Goal: Contribute content: Add original content to the website for others to see

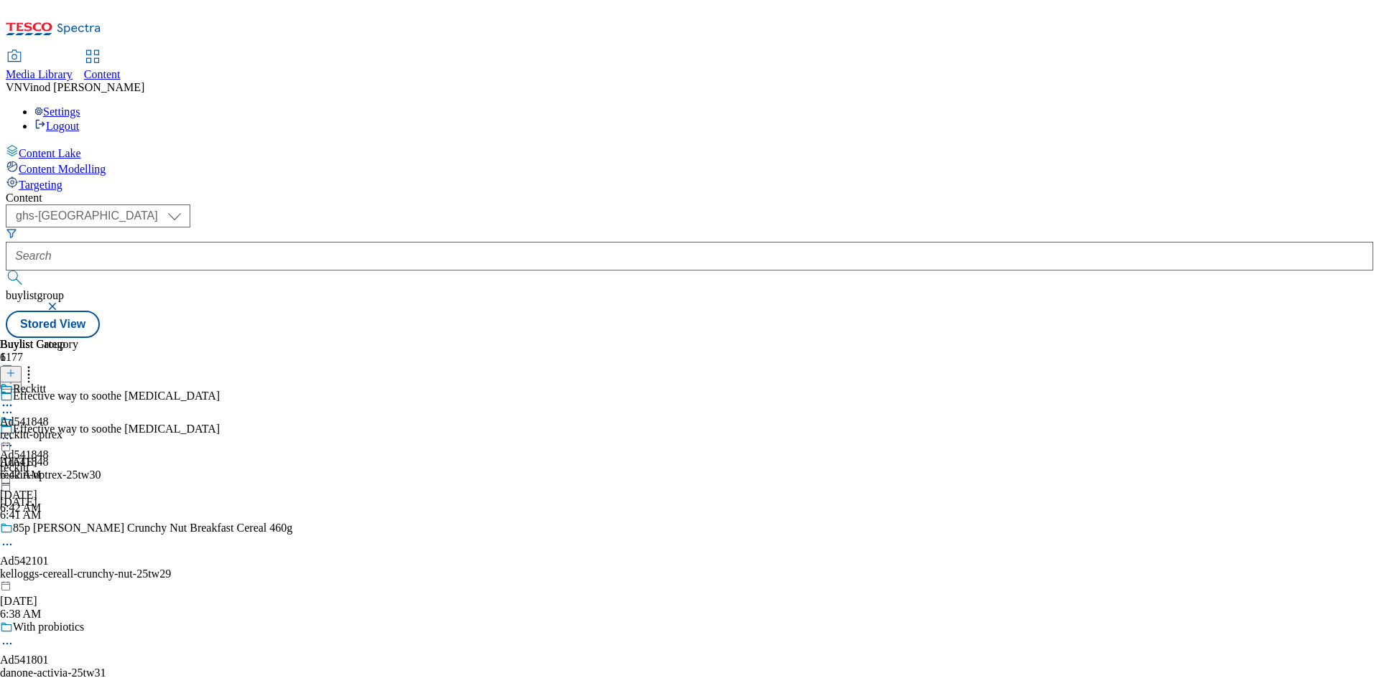
select select "ghs-uk"
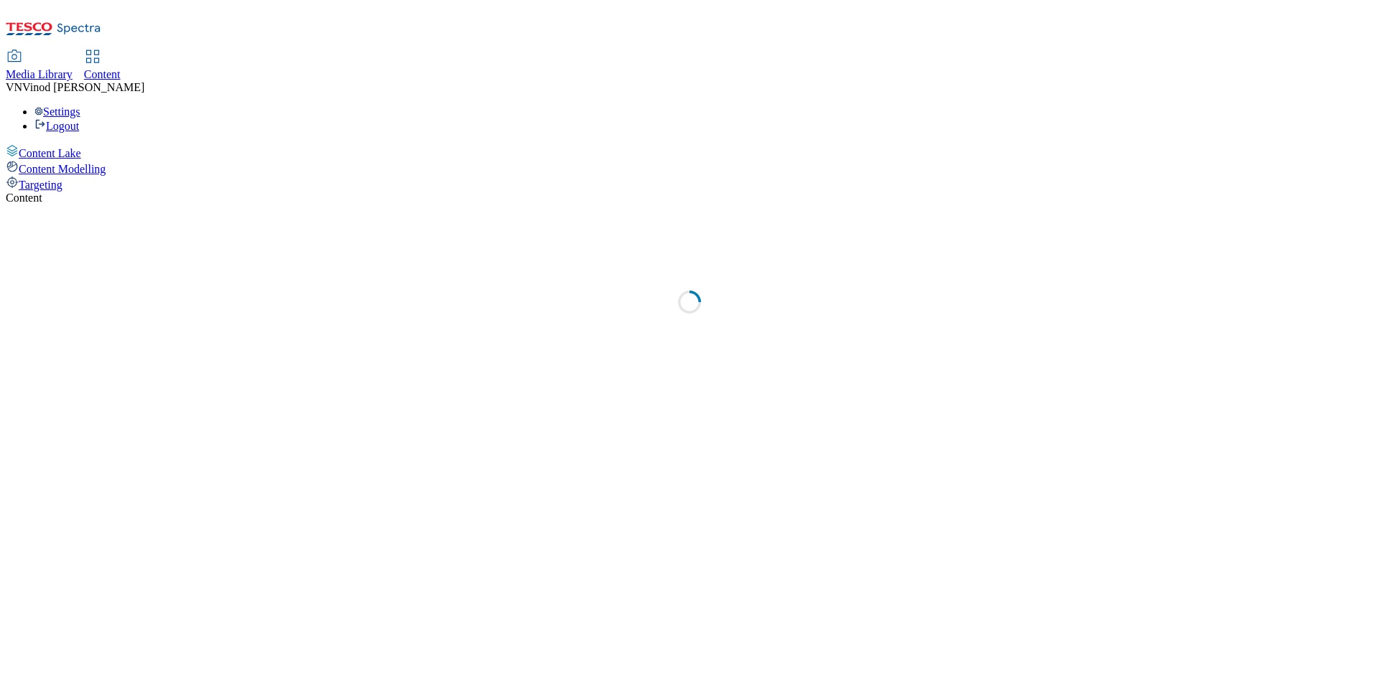
select select "ghs-uk"
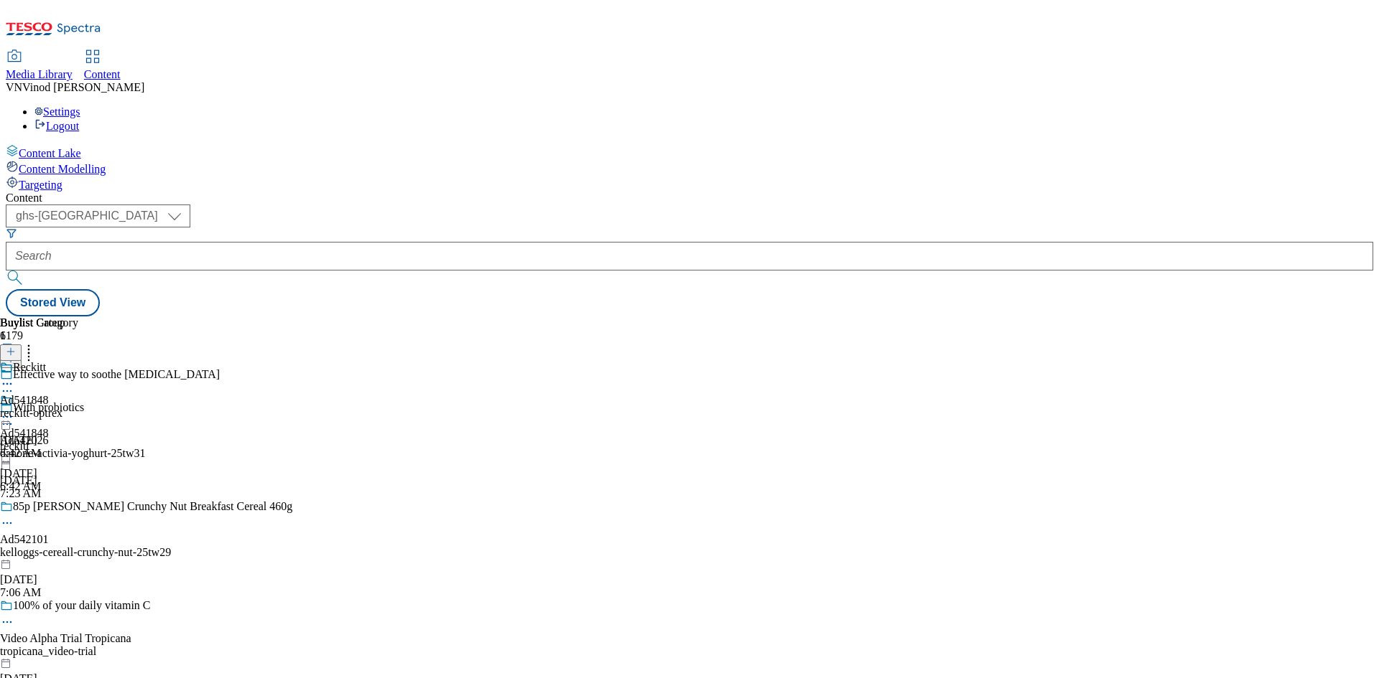
click at [16, 354] on icon at bounding box center [11, 359] width 10 height 10
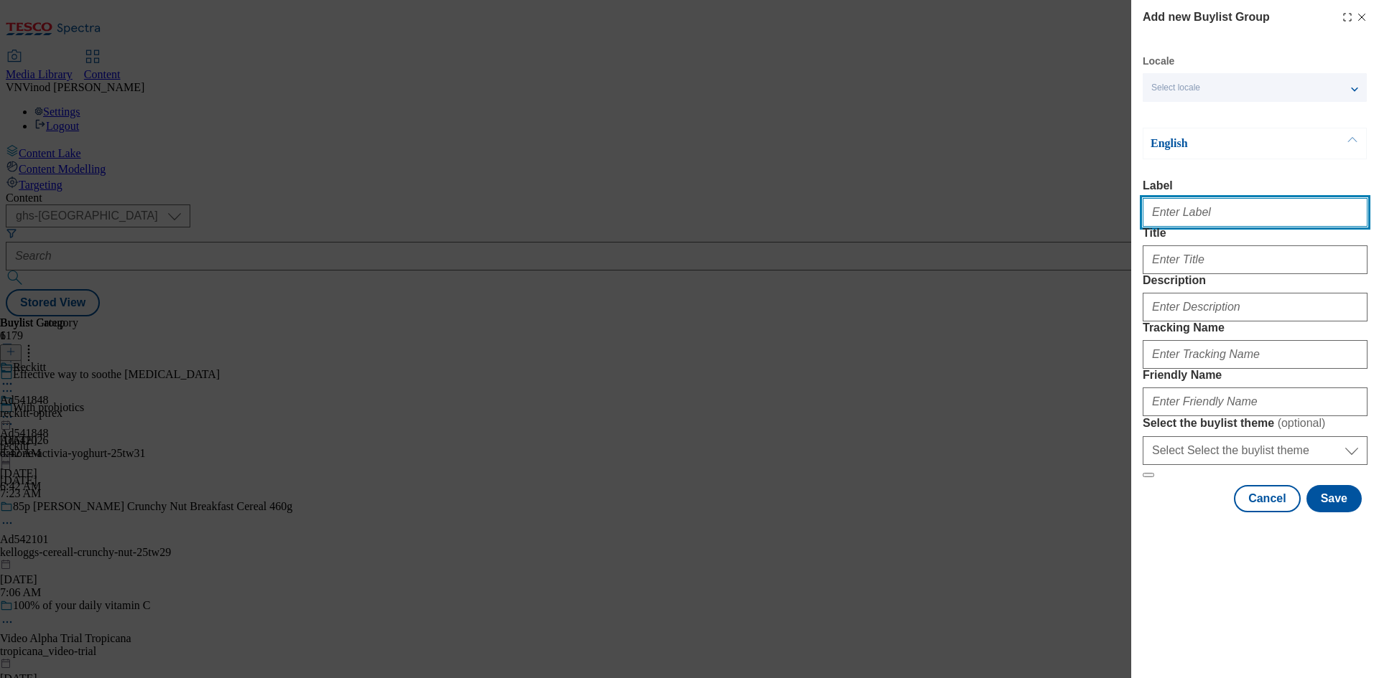
click at [1227, 214] on input "Label" at bounding box center [1254, 212] width 225 height 29
paste input "542150"
type input "Ad542150"
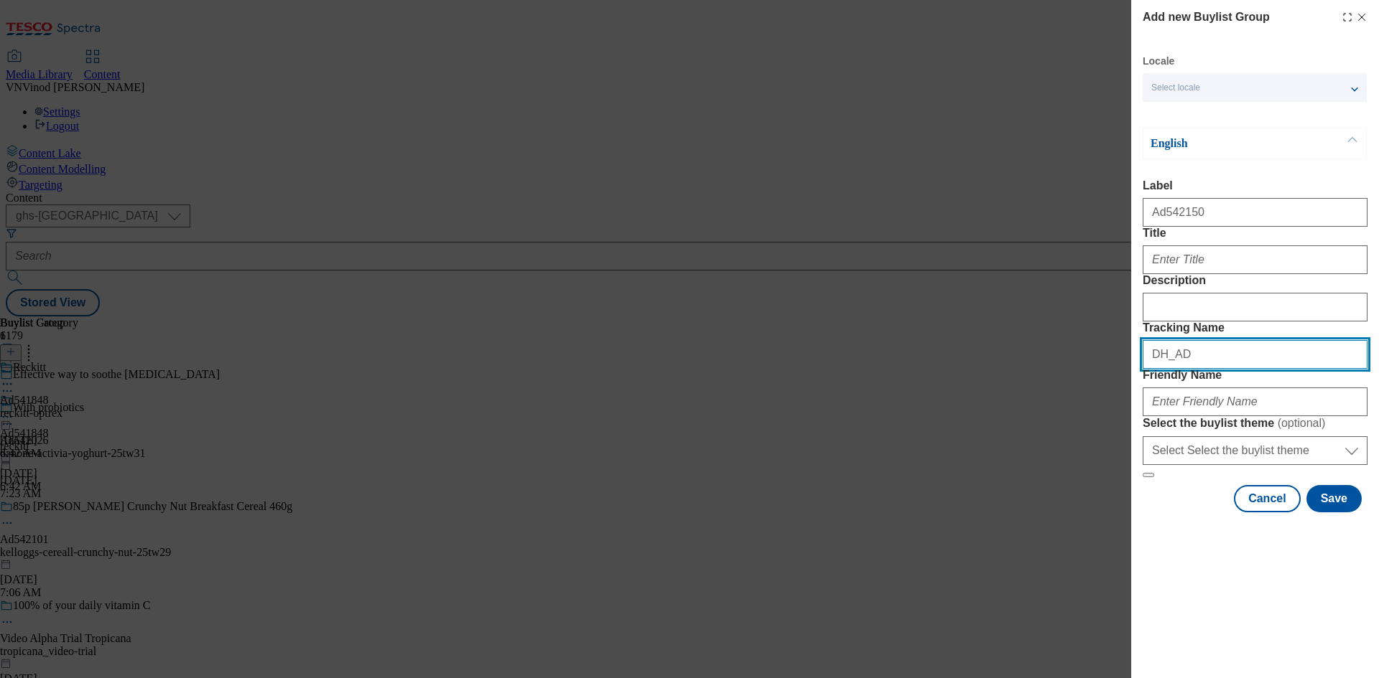
paste input "542150"
type input "DH_AD542150"
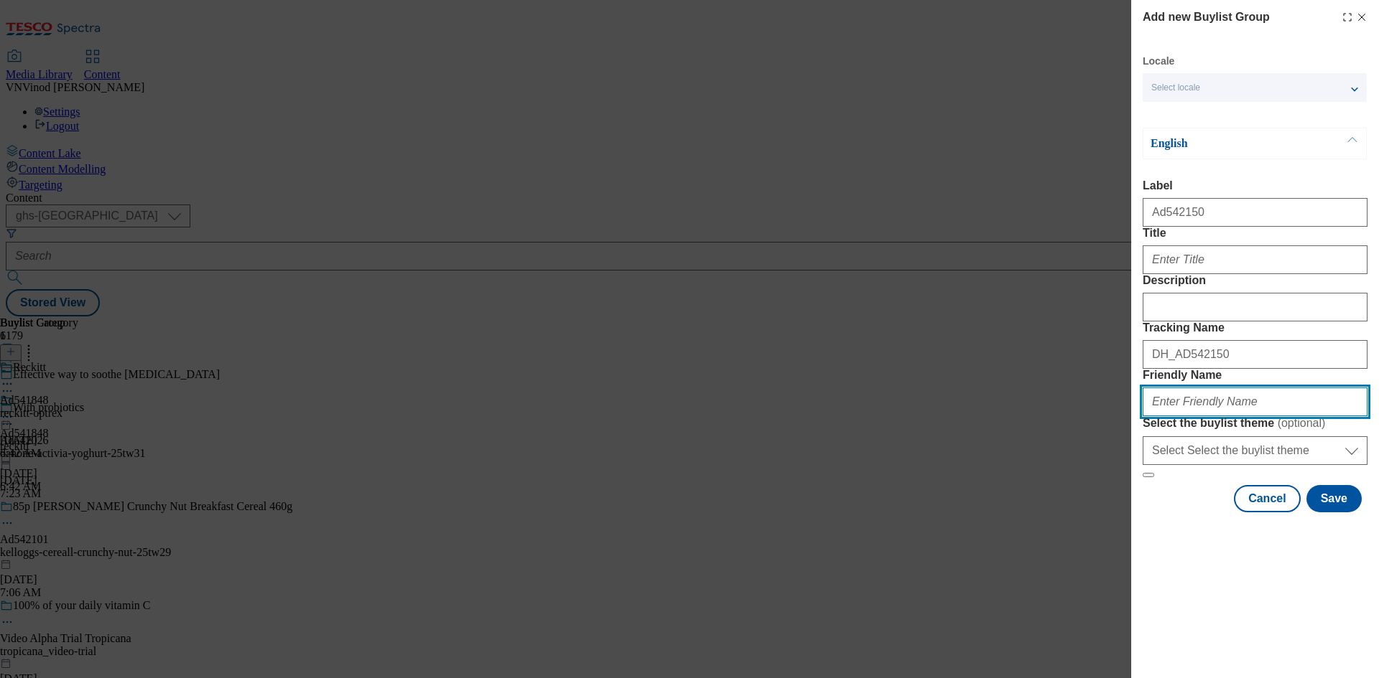
paste input "mccain-heinz-25tw30"
type input "mccain-heinz-25tw30"
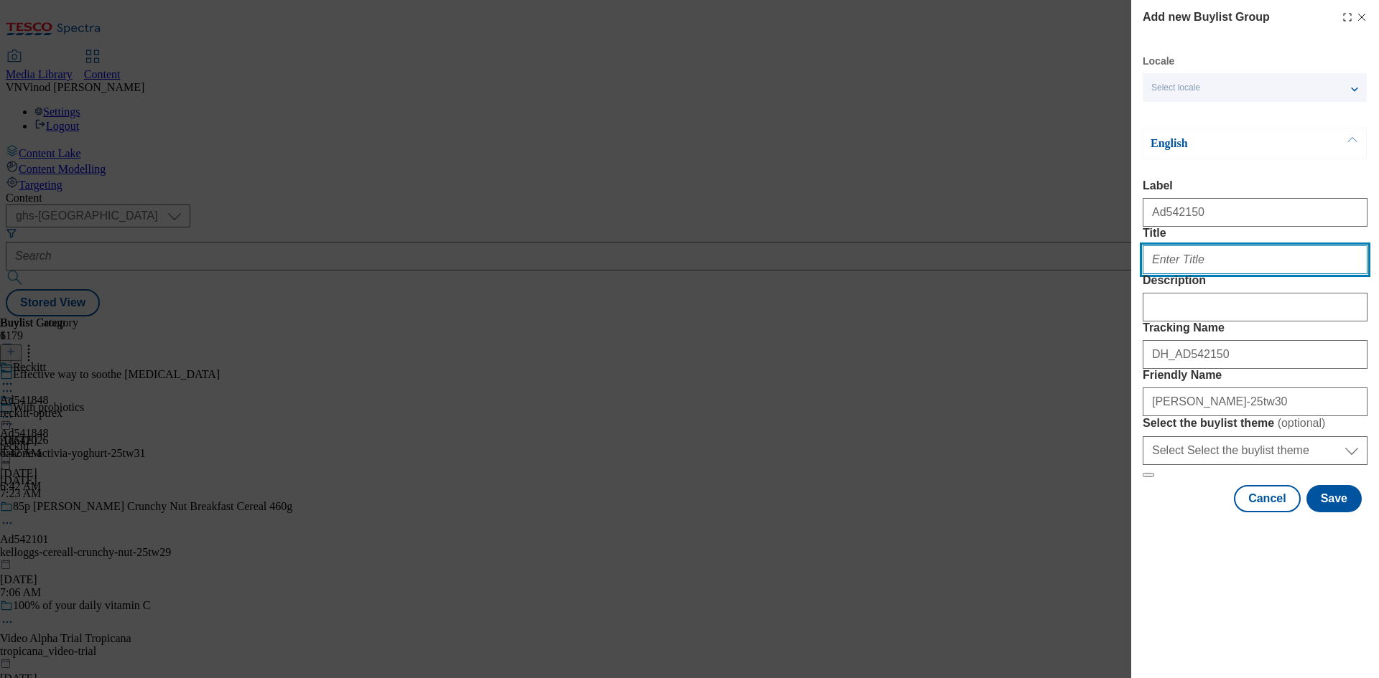
click at [1194, 274] on input "Title" at bounding box center [1254, 260] width 225 height 29
paste input "Buy Heinz Baked Beans 4pack and McCain Hash Browns for £4"
type input "Buy Heinz Baked Beans 4pack and McCain Hash Browns for £4"
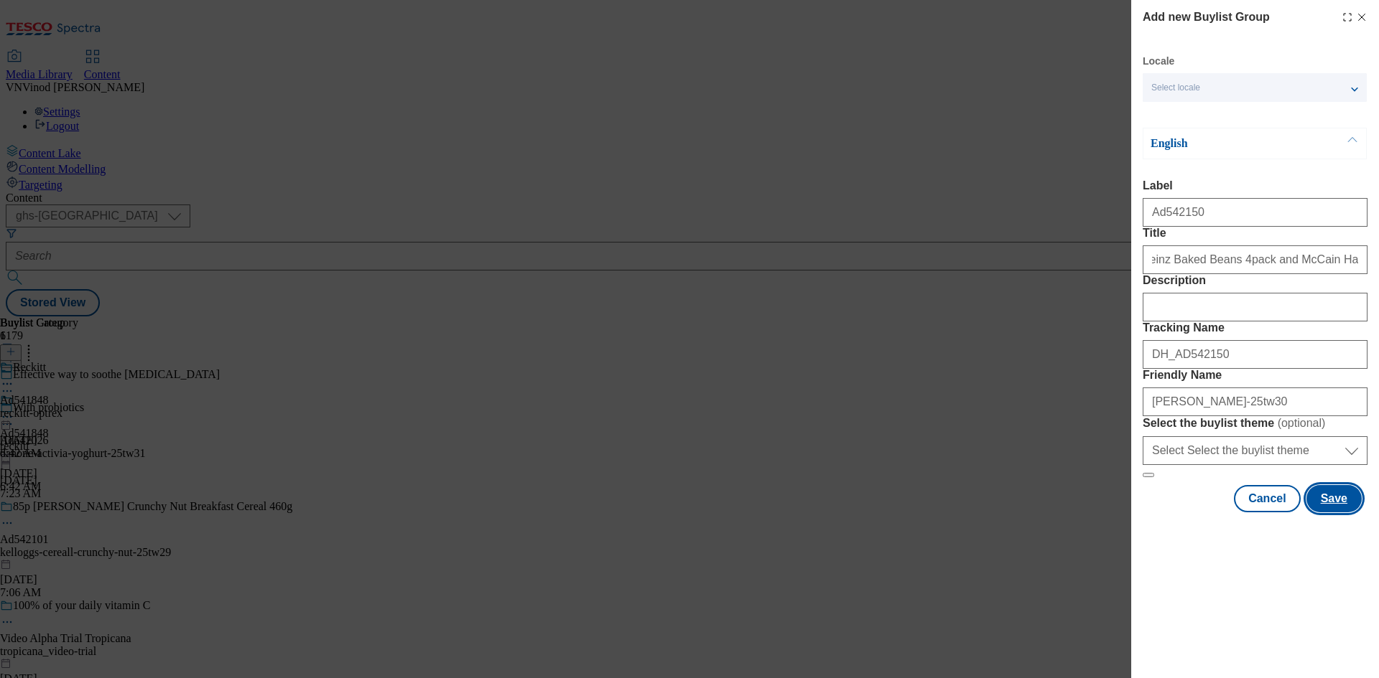
click at [1343, 513] on button "Save" at bounding box center [1333, 498] width 55 height 27
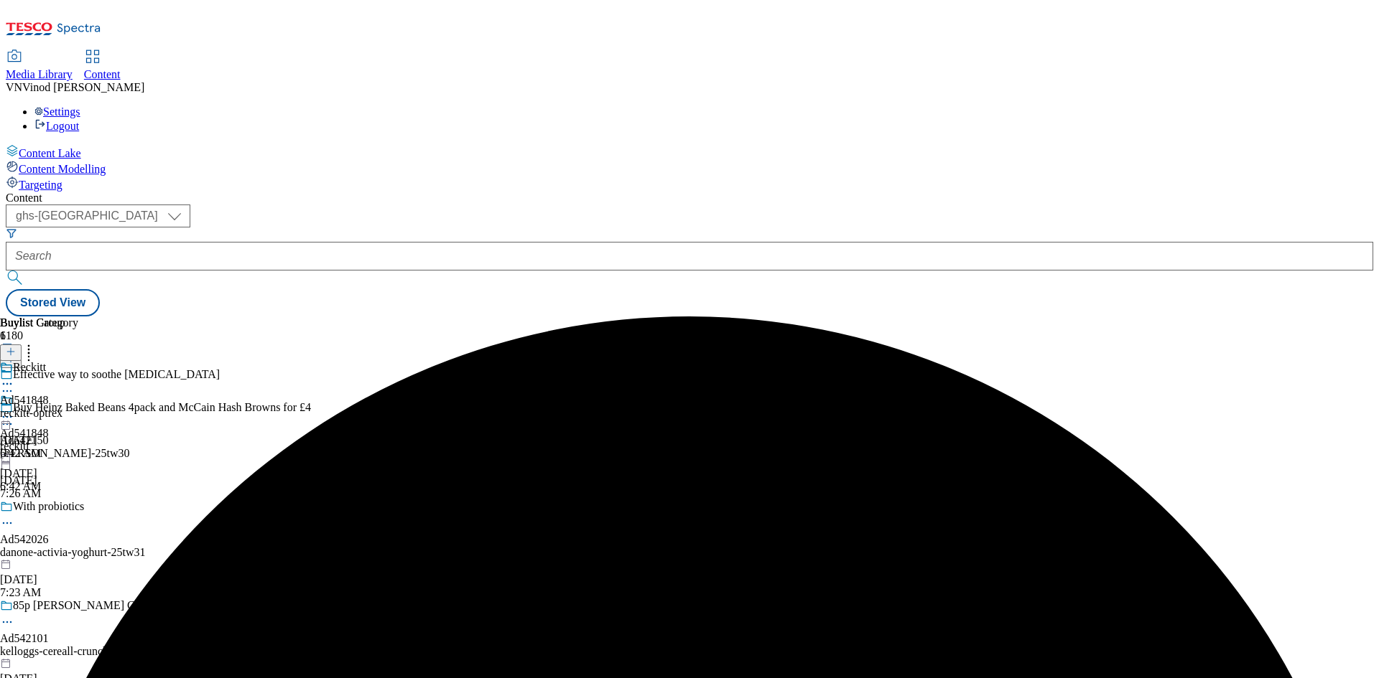
click at [311, 447] on div "mccain-heinz-25tw30" at bounding box center [155, 453] width 311 height 13
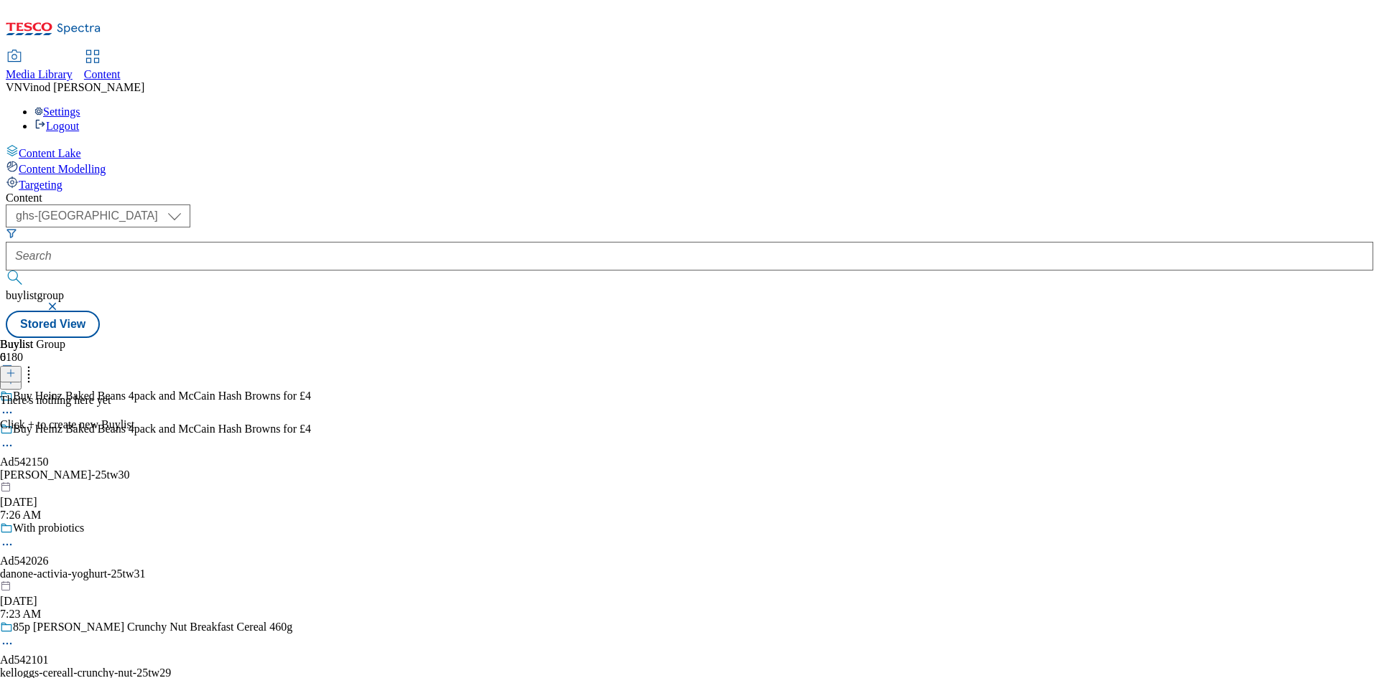
click at [22, 366] on button at bounding box center [11, 374] width 22 height 17
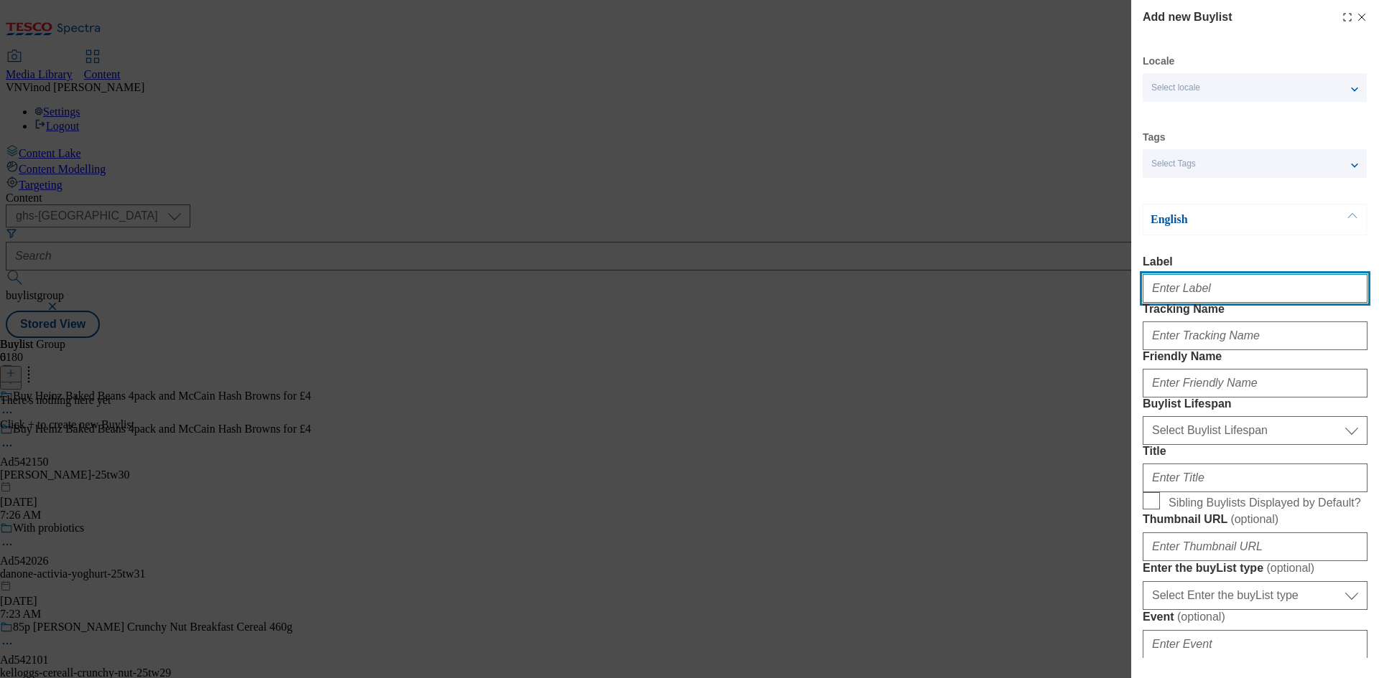
click at [1205, 303] on input "Label" at bounding box center [1254, 288] width 225 height 29
paste input "542150"
type input "Ad542150"
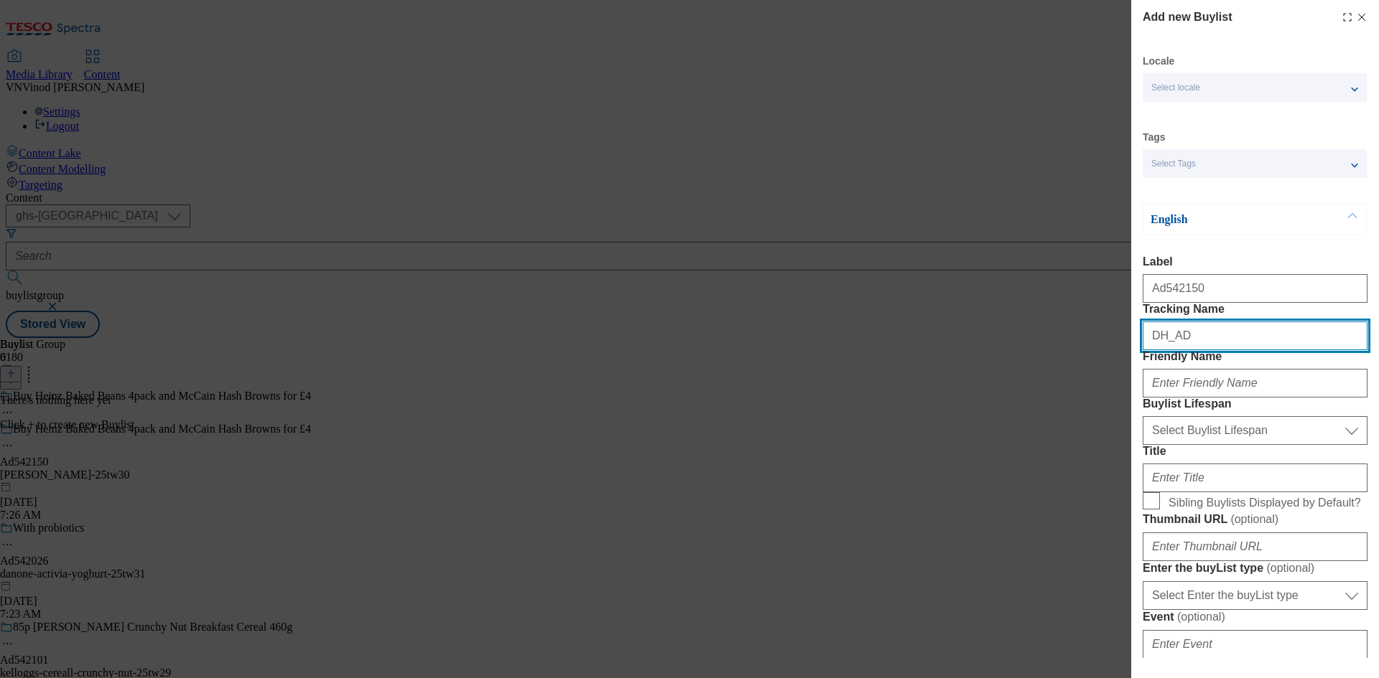
paste input "542150"
type input "DH_AD542150"
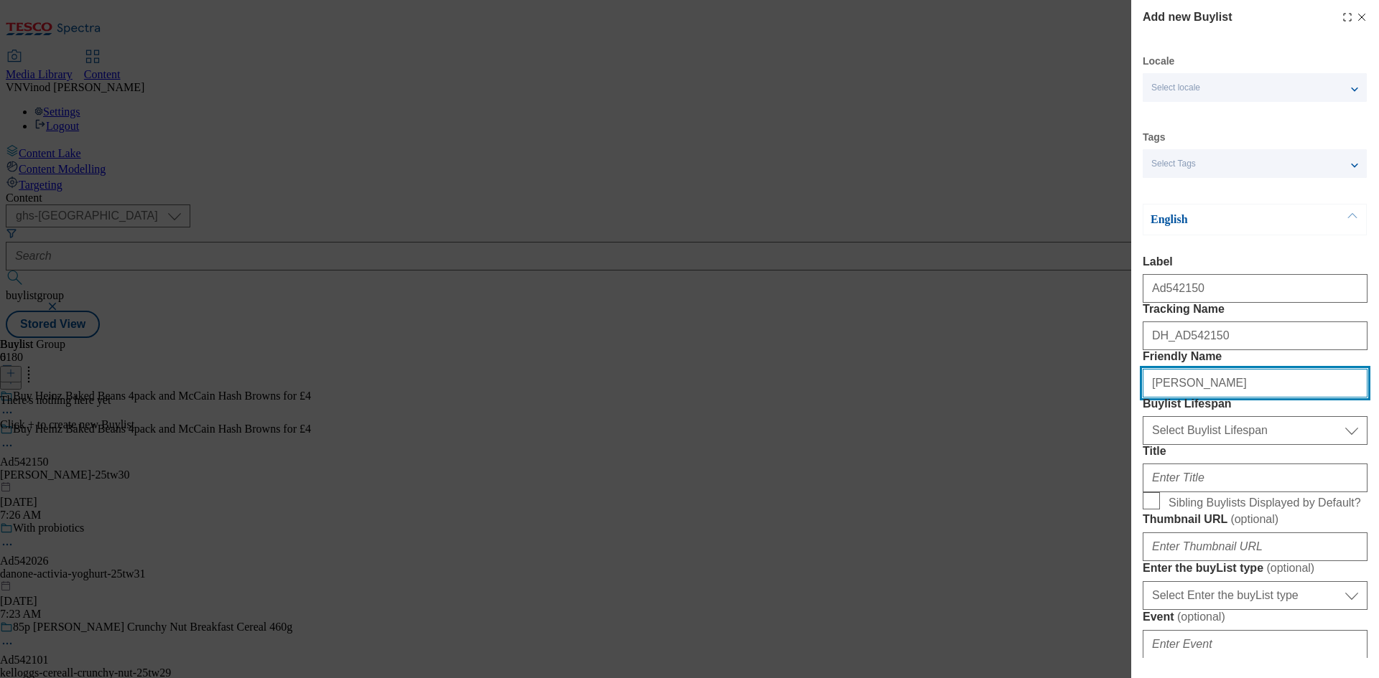
type input "mccain"
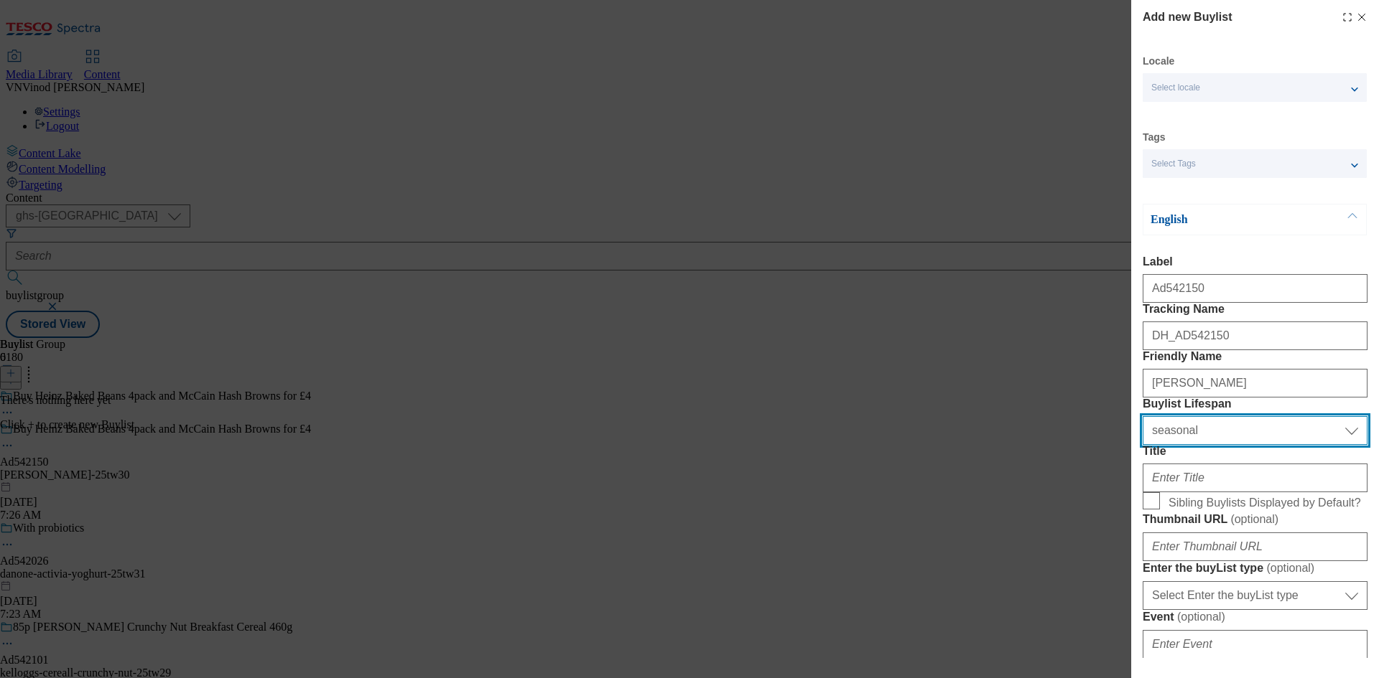
select select "tactical"
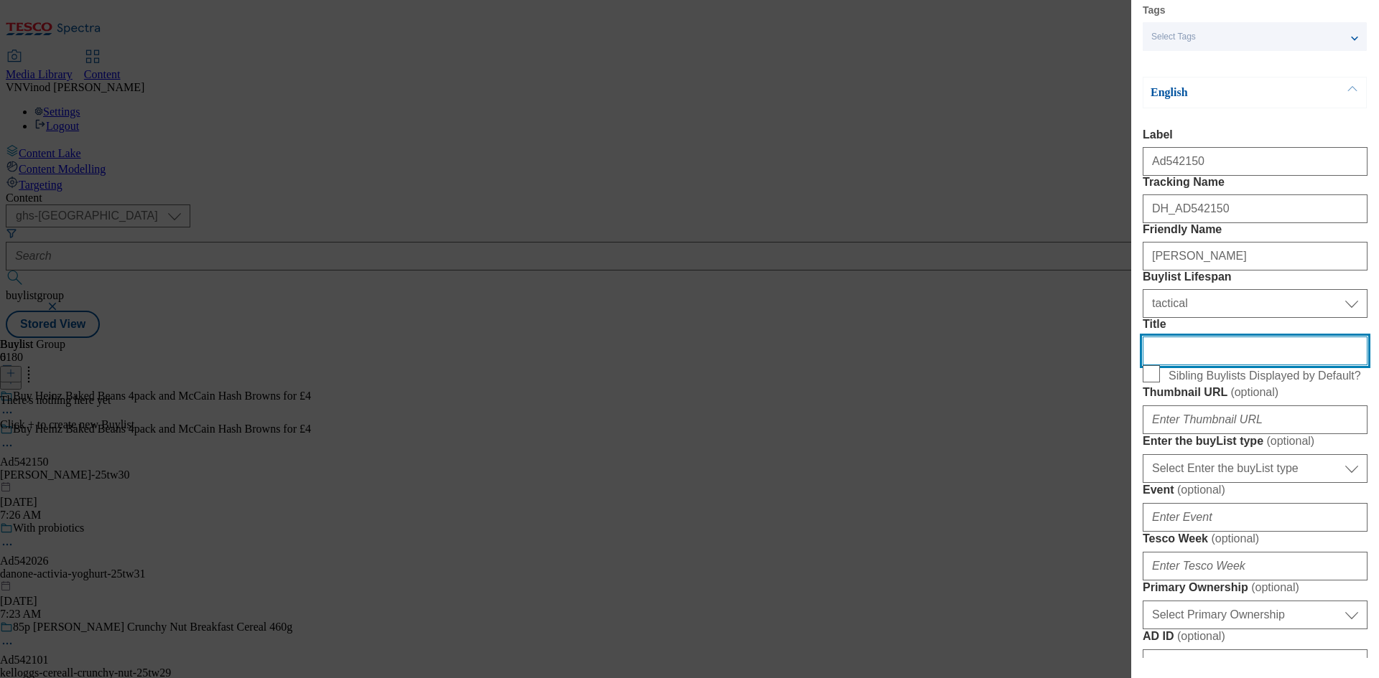
scroll to position [431, 0]
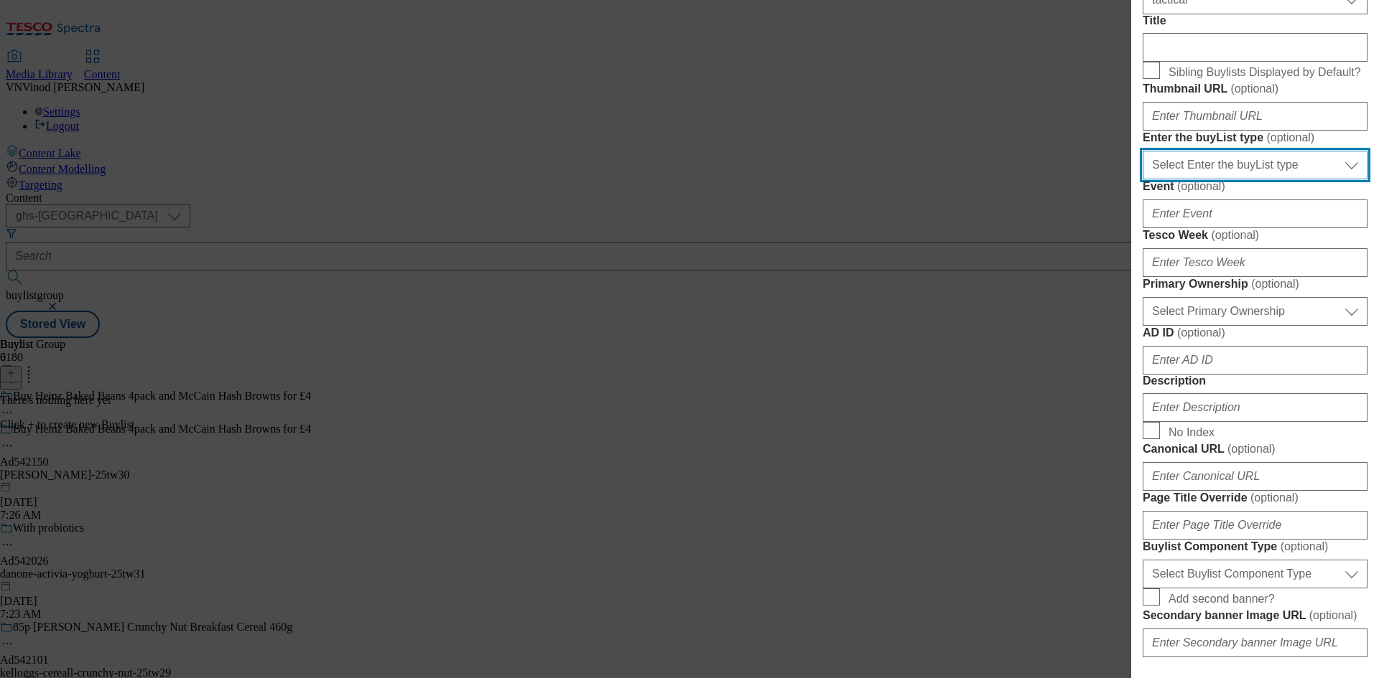
click at [1238, 179] on select "Select Enter the buyList type event supplier funded long term >4 weeks supplier…" at bounding box center [1254, 165] width 225 height 29
select select "supplier funded short term 1-3 weeks"
click at [1142, 179] on select "Select Enter the buyList type event supplier funded long term >4 weeks supplier…" at bounding box center [1254, 165] width 225 height 29
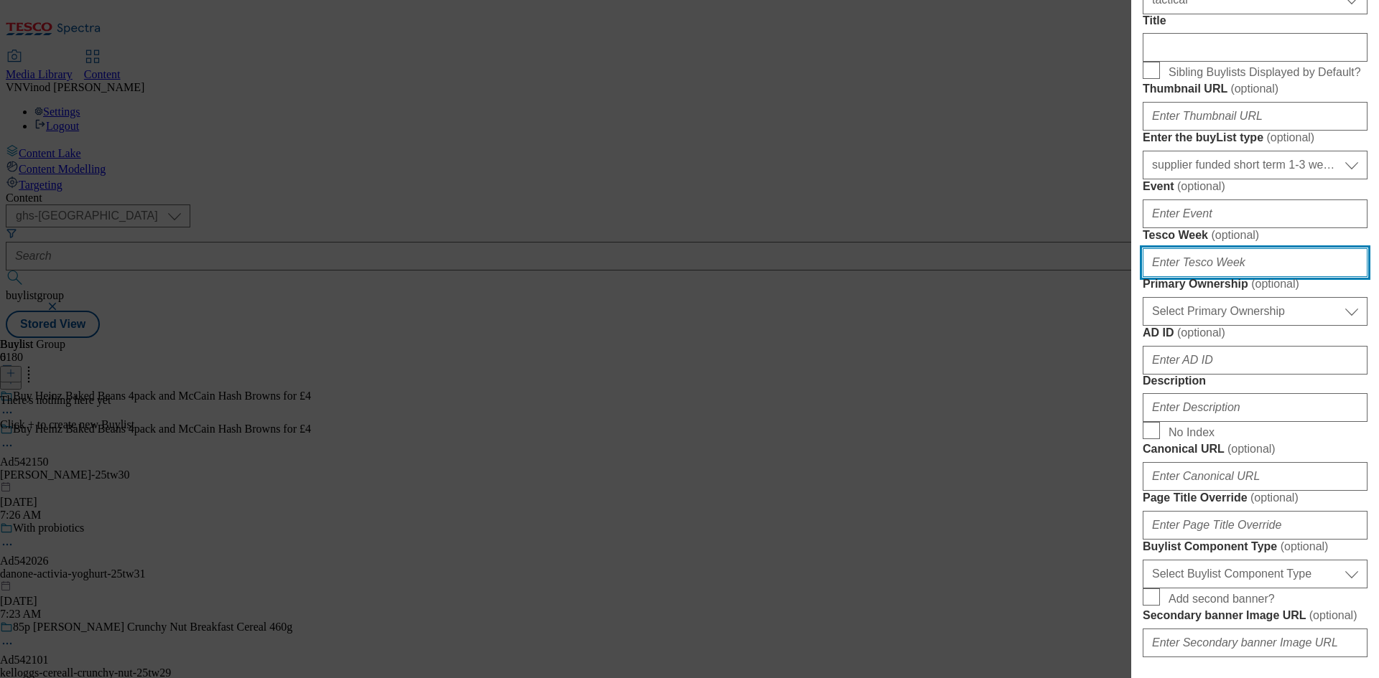
click at [1214, 277] on input "Tesco Week ( optional )" at bounding box center [1254, 262] width 225 height 29
type input "30"
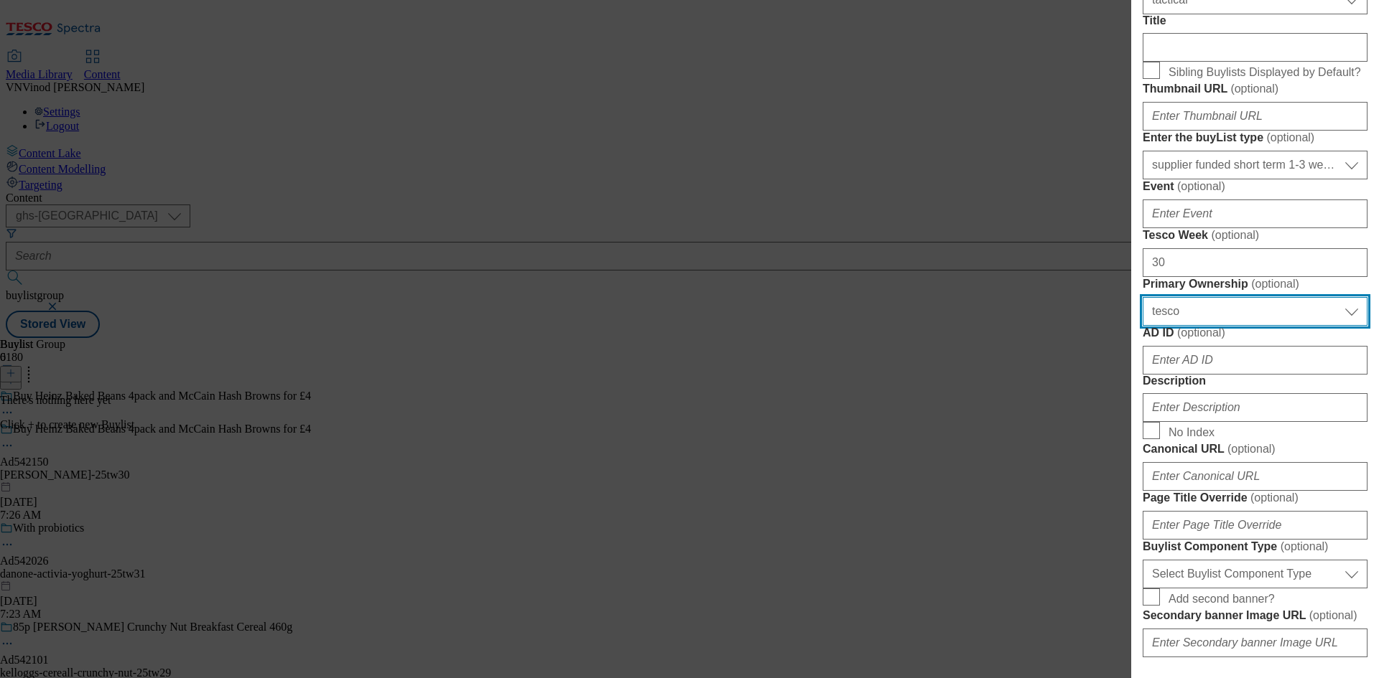
select select "dunnhumby"
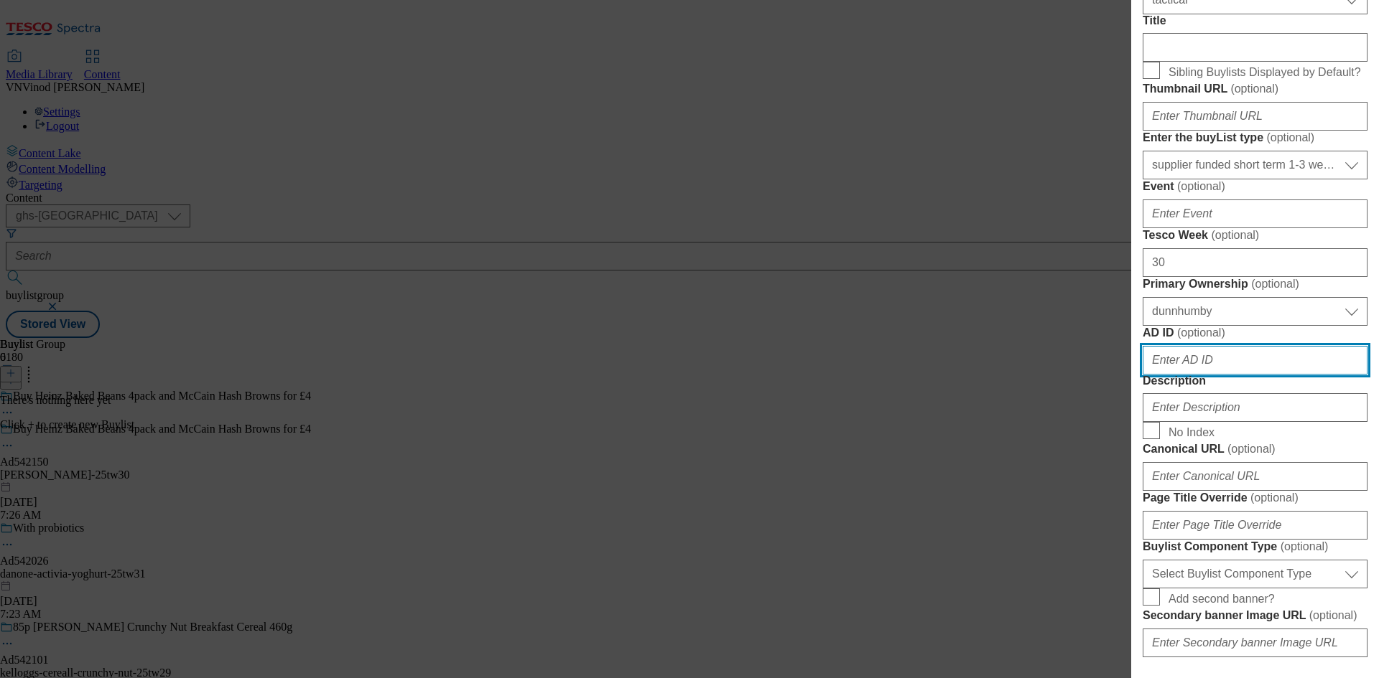
paste input "542150"
type input "542150"
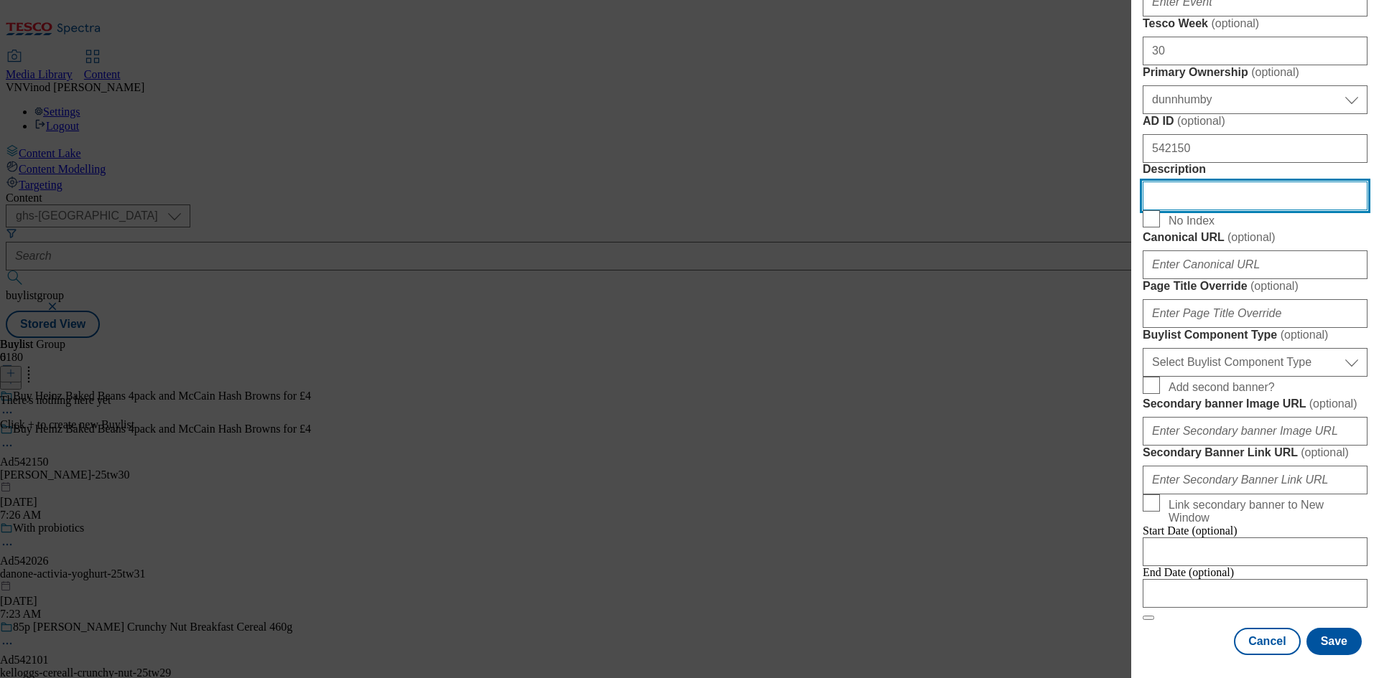
scroll to position [1165, 0]
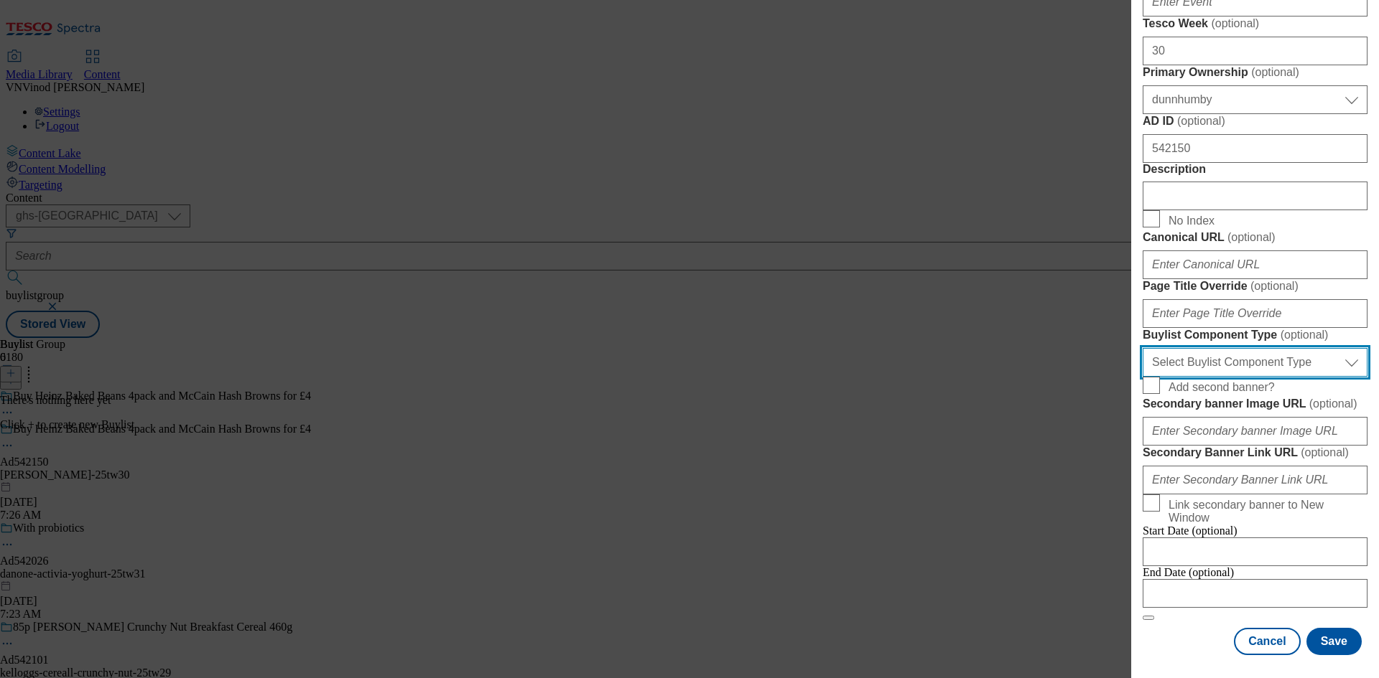
click at [1297, 348] on select "Select Buylist Component Type Banner Competition Header Meal" at bounding box center [1254, 362] width 225 height 29
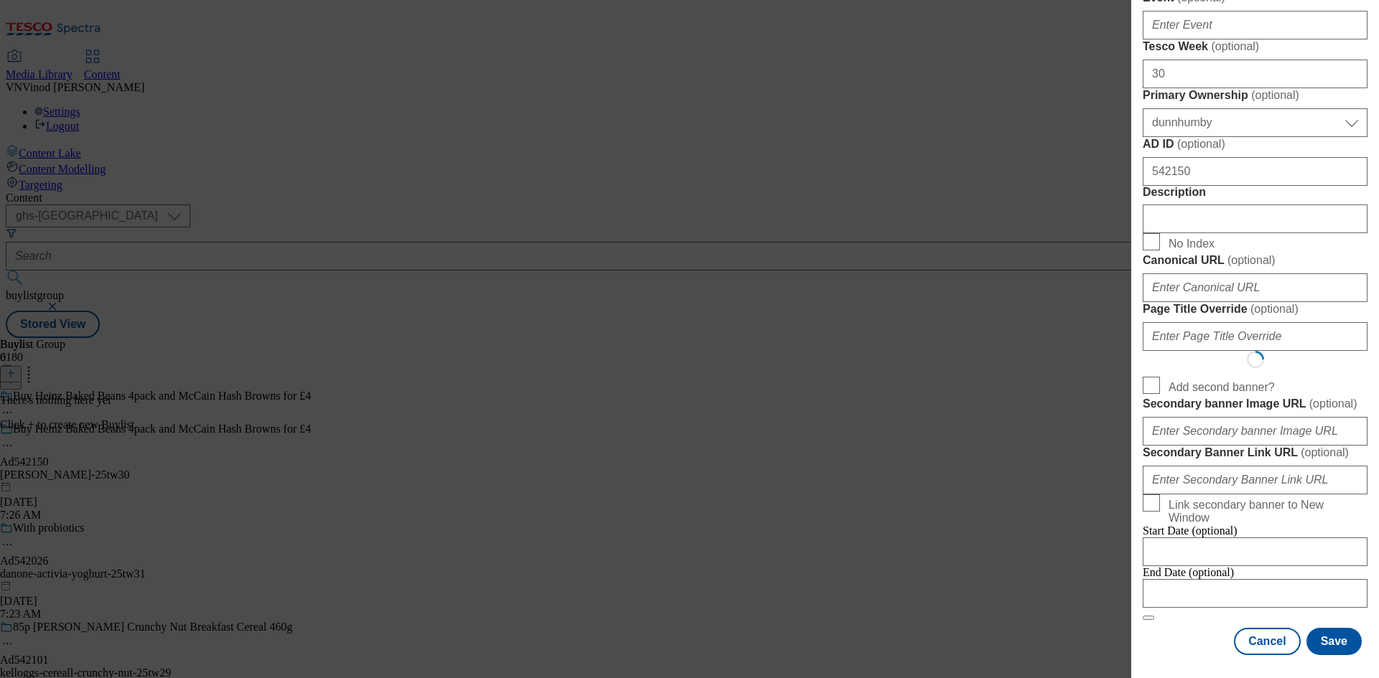
select select "Banner"
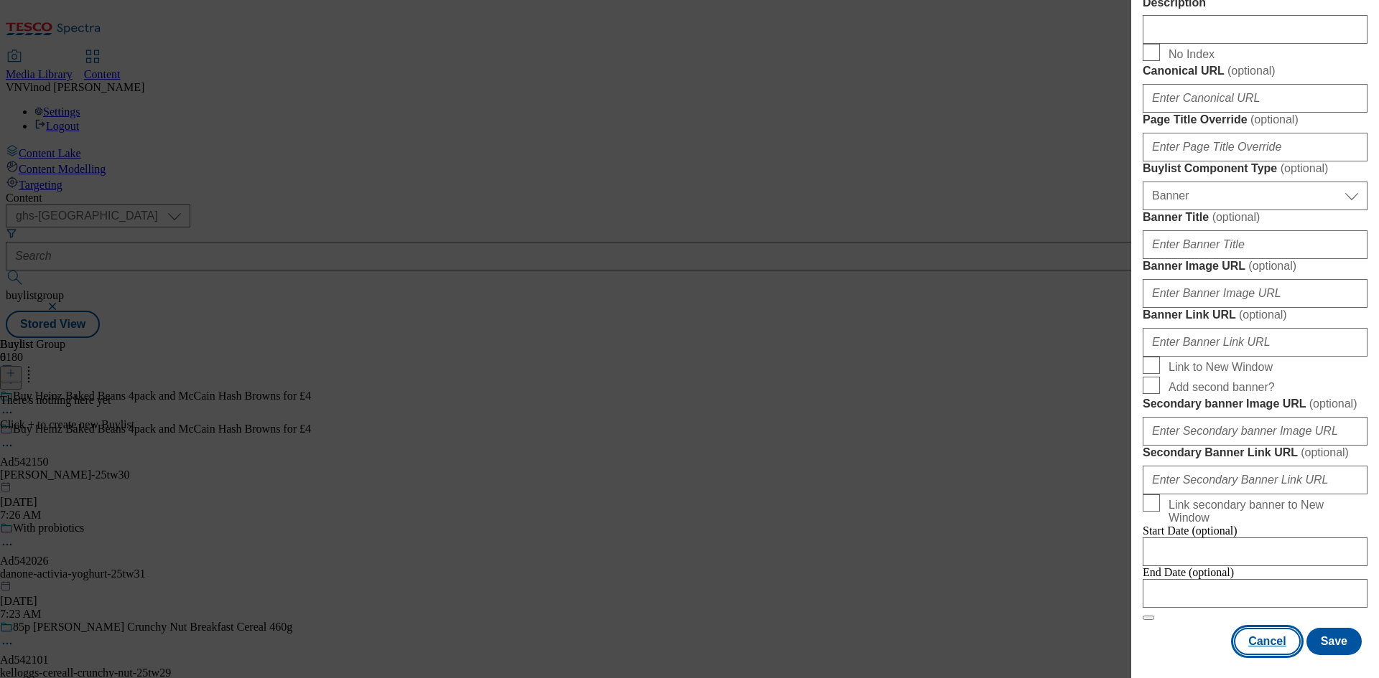
scroll to position [1423, 0]
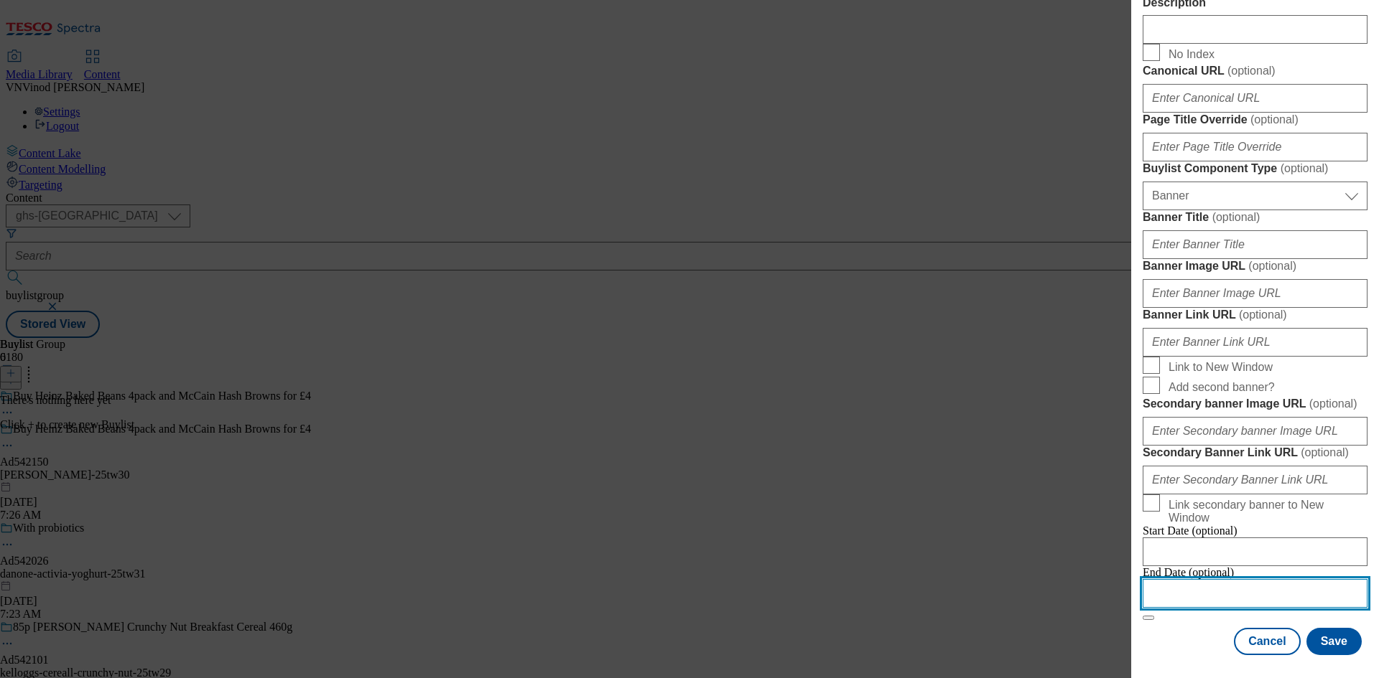
click at [1242, 587] on input "Modal" at bounding box center [1254, 593] width 225 height 29
select select "2025"
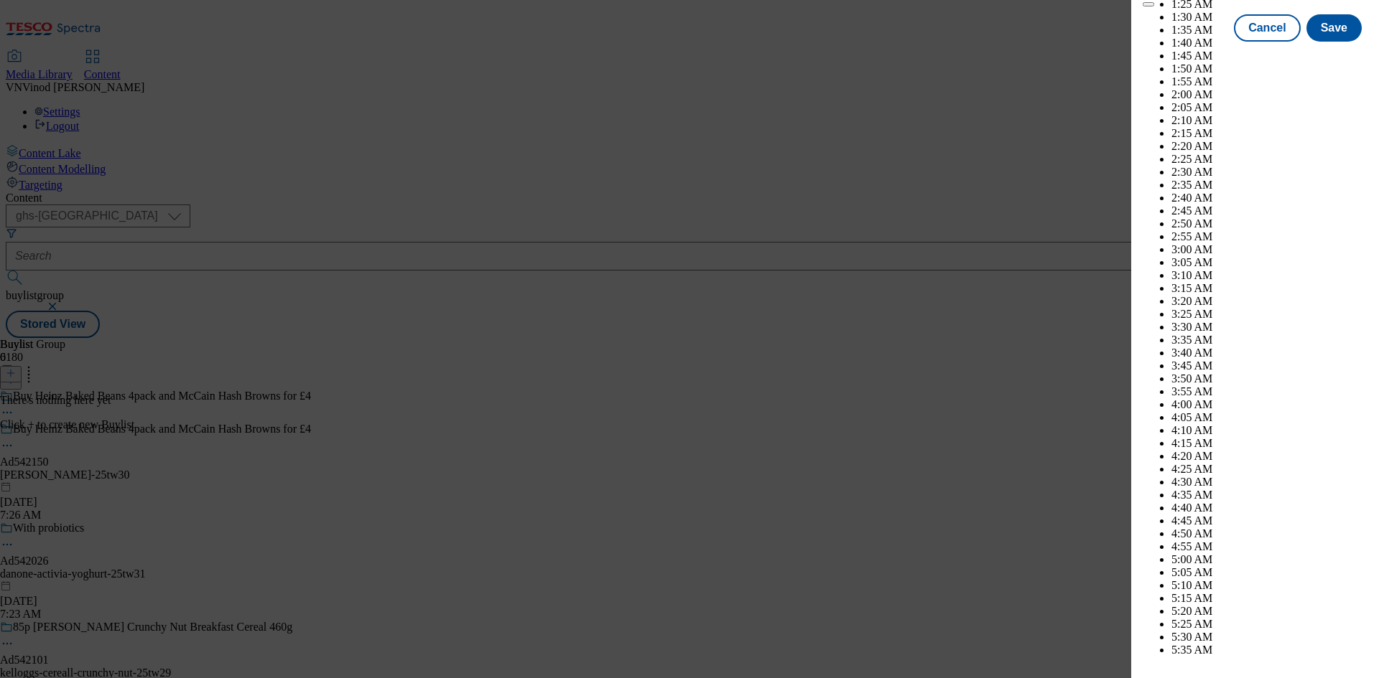
scroll to position [2347, 0]
select select "December"
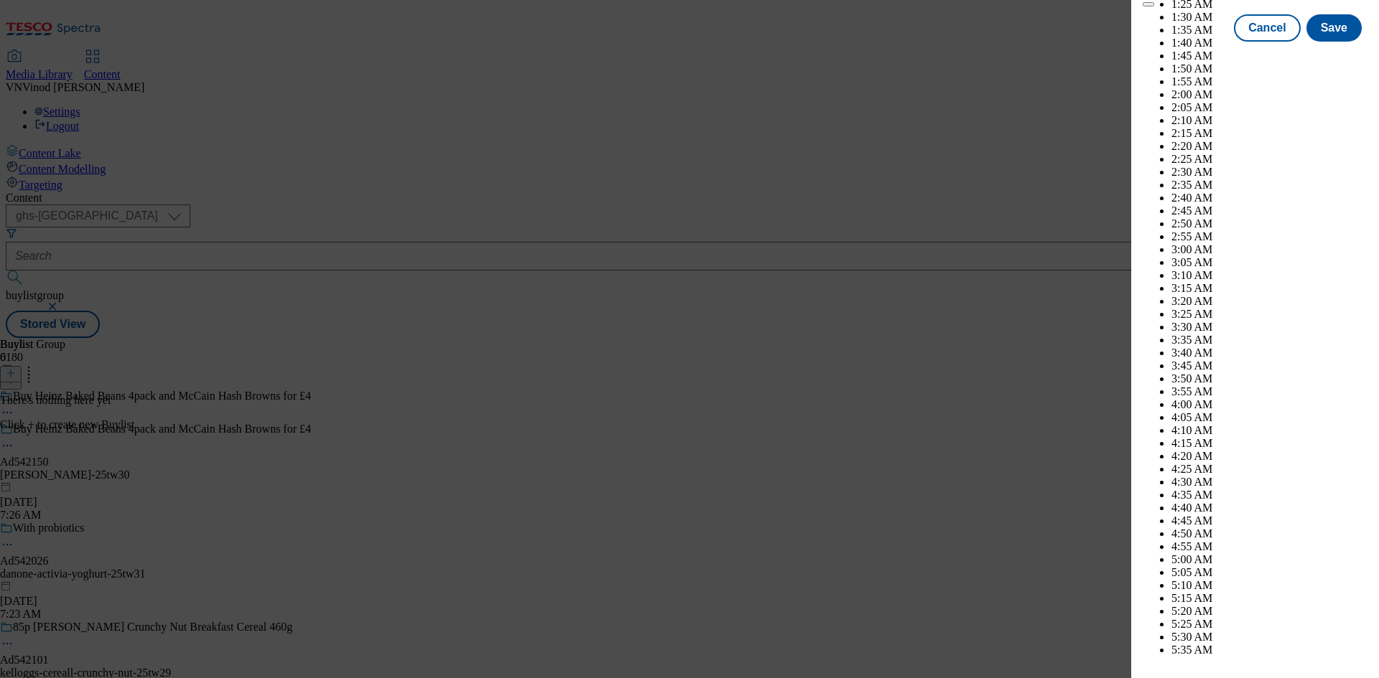
click at [1325, 55] on button "Save" at bounding box center [1333, 40] width 55 height 27
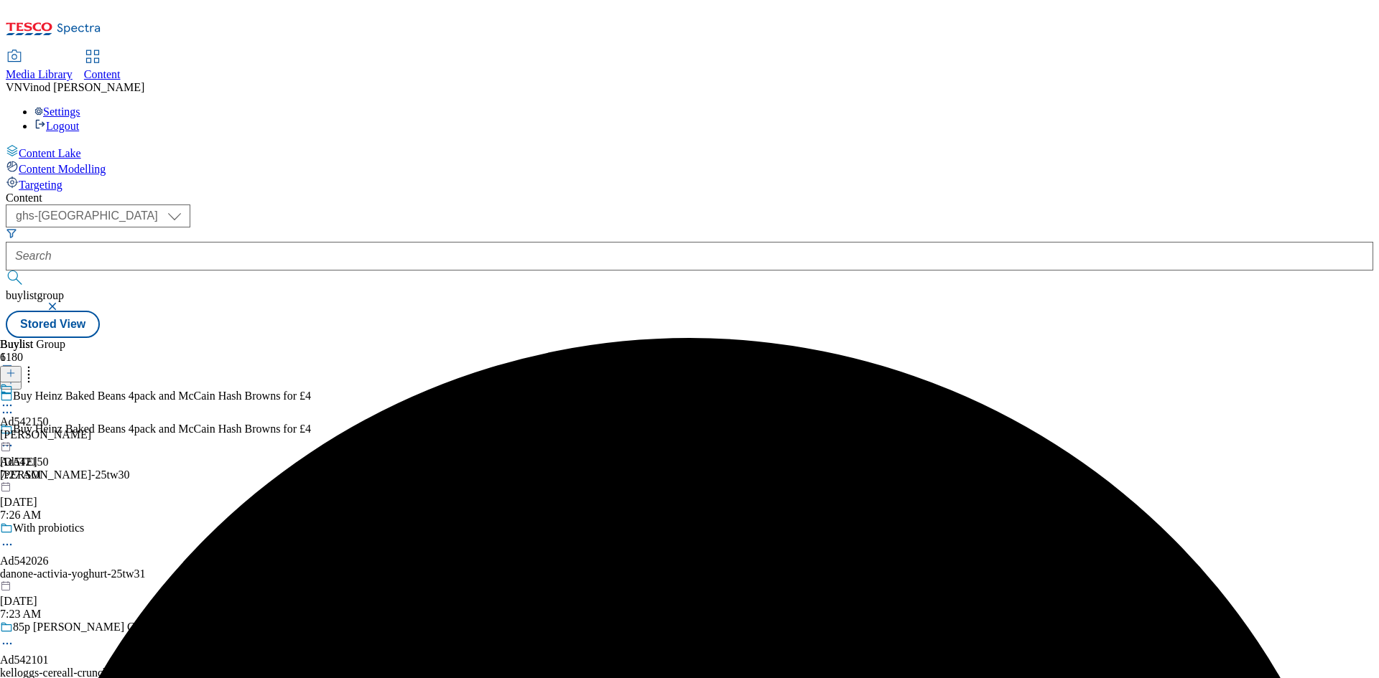
click at [91, 429] on div "mccain" at bounding box center [45, 435] width 91 height 13
click at [16, 368] on icon at bounding box center [11, 373] width 10 height 10
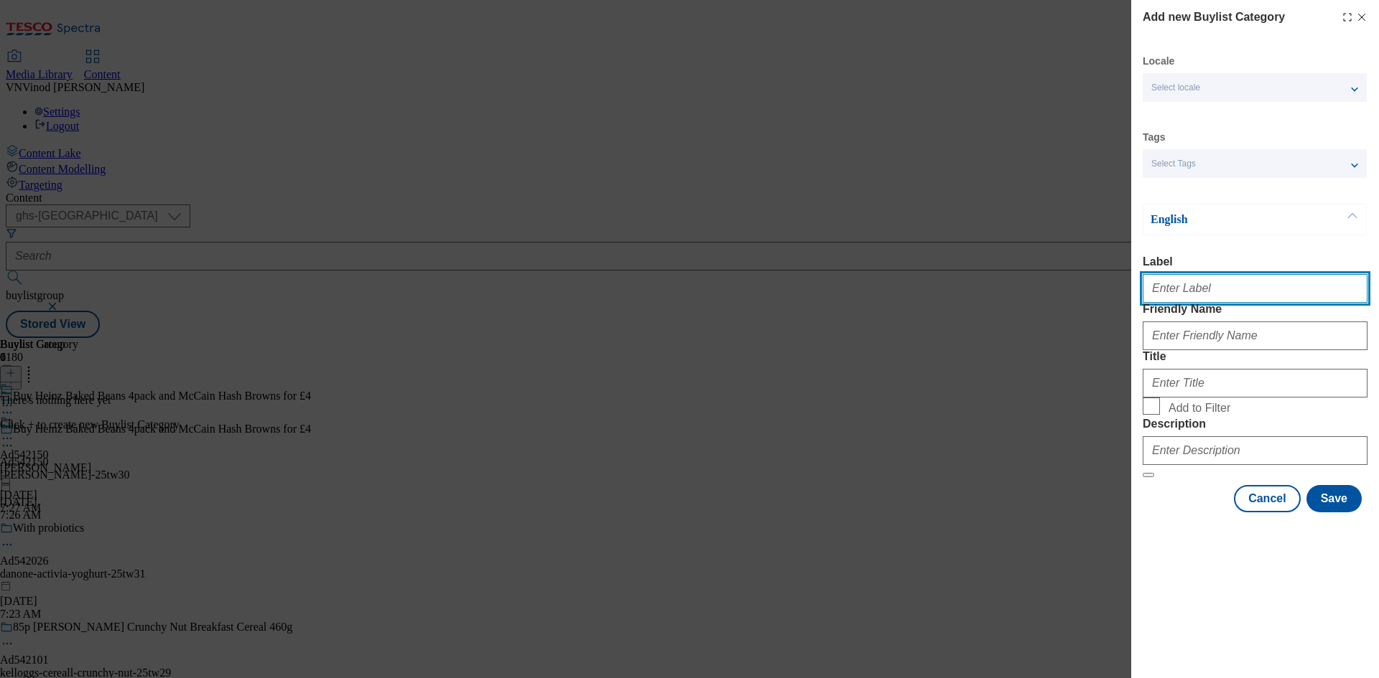
click at [1211, 300] on input "Label" at bounding box center [1254, 288] width 225 height 29
paste input "542150"
type input "Ad542150"
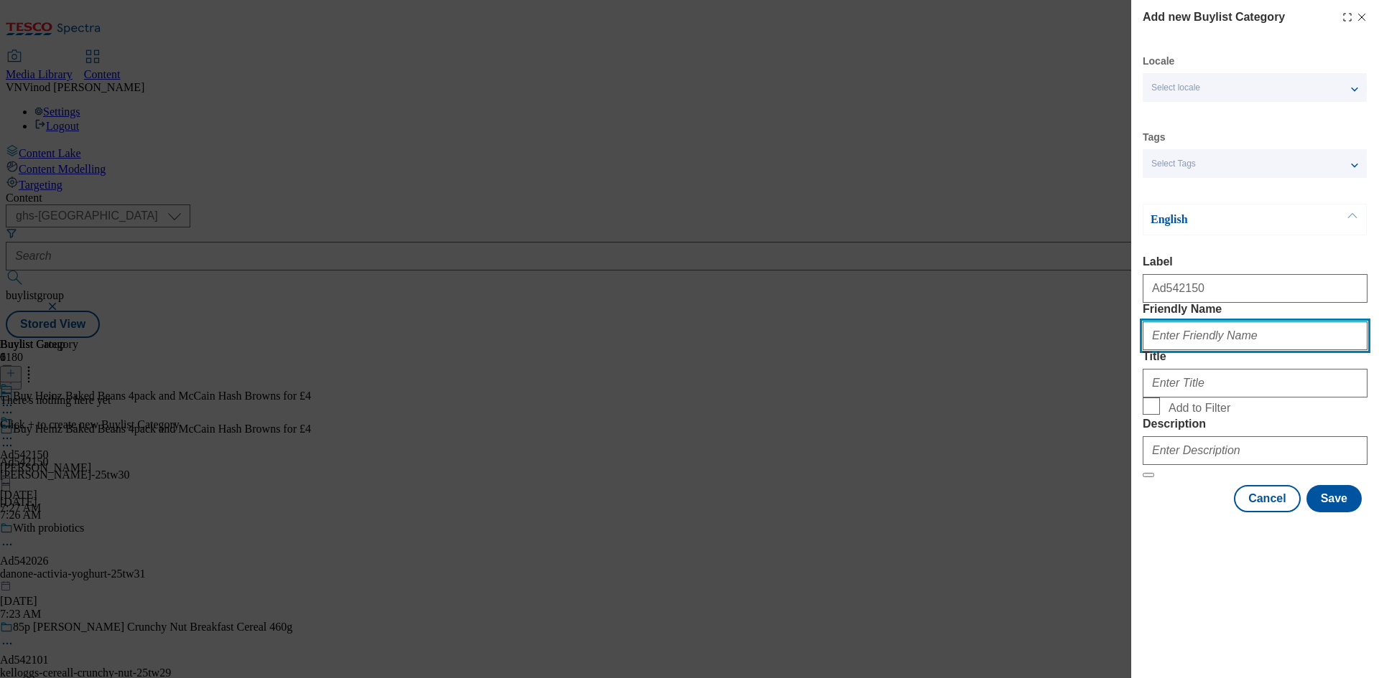
click at [1216, 350] on input "Friendly Name" at bounding box center [1254, 336] width 225 height 29
paste input "mccain-heinz"
type input "mccain-heinz"
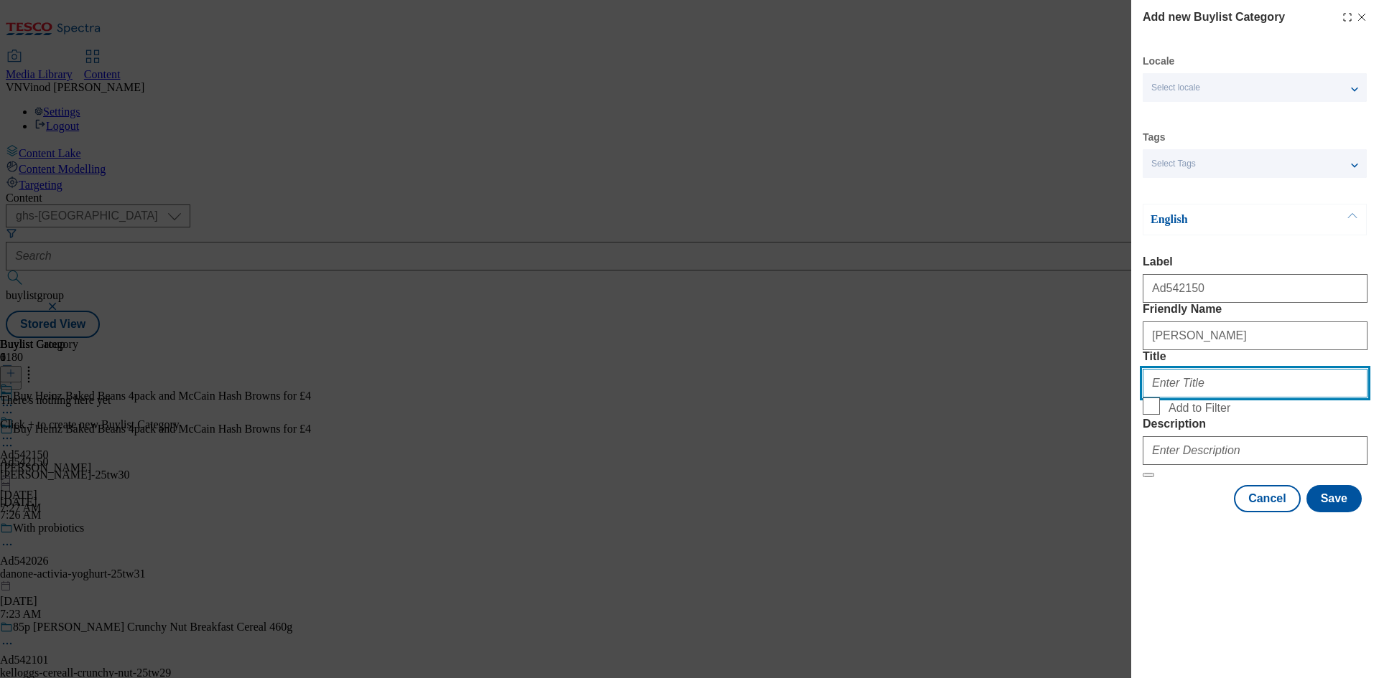
paste input "McCain"
type input "McCain"
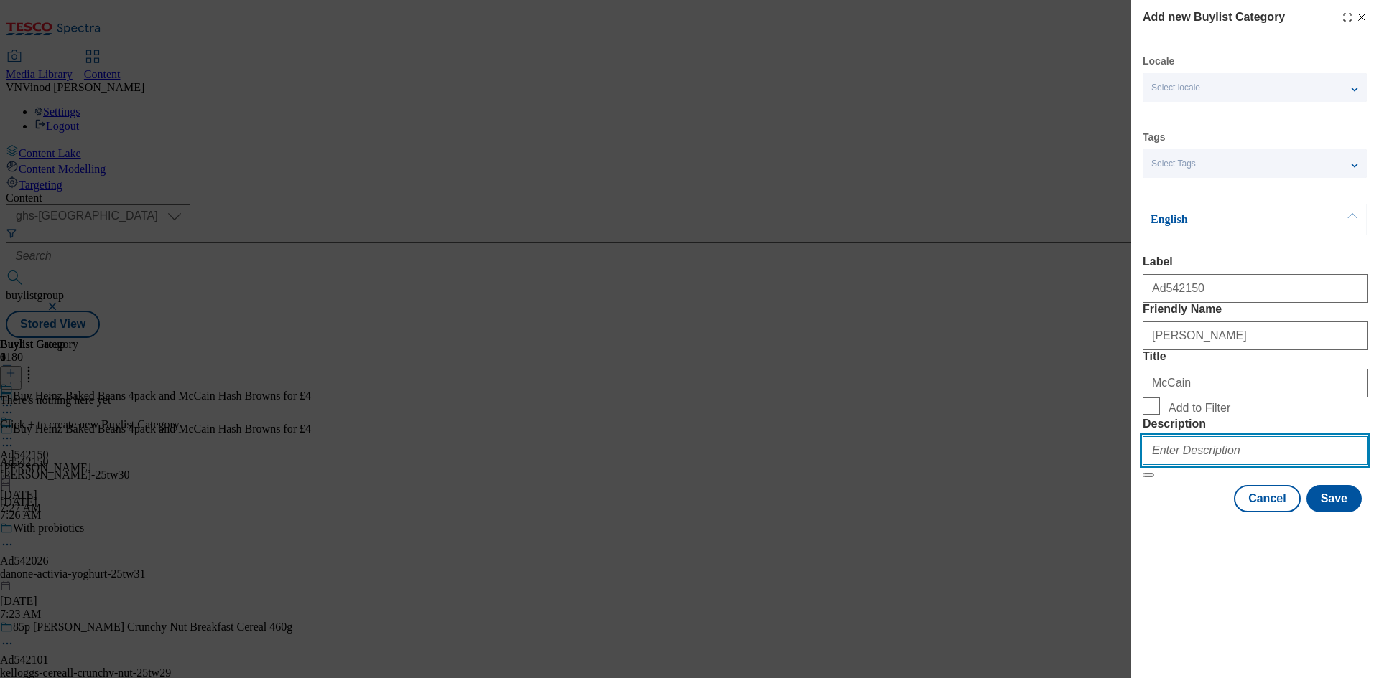
click at [1253, 465] on input "Description" at bounding box center [1254, 451] width 225 height 29
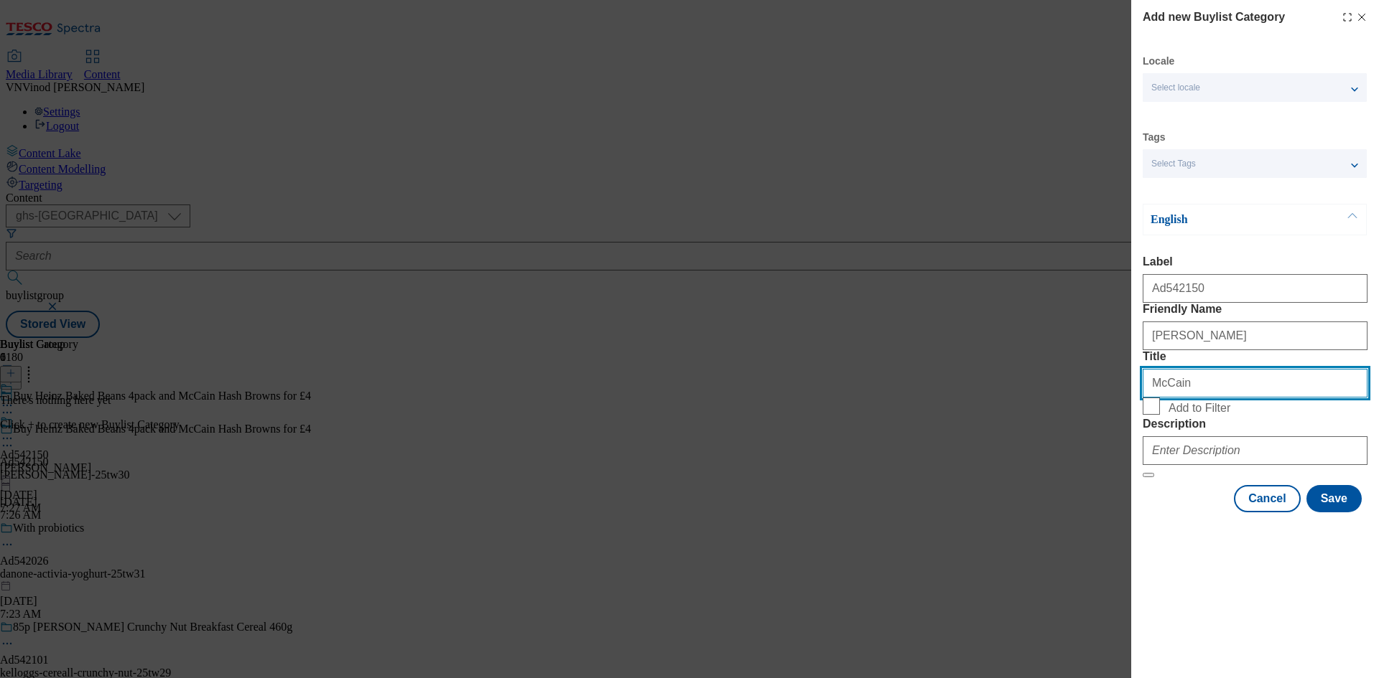
drag, startPoint x: 1160, startPoint y: 438, endPoint x: 1114, endPoint y: 439, distance: 45.3
click at [1114, 439] on div "Add new Buylist Category Locale Select locale English Welsh Tags Select Tags fn…" at bounding box center [689, 339] width 1379 height 678
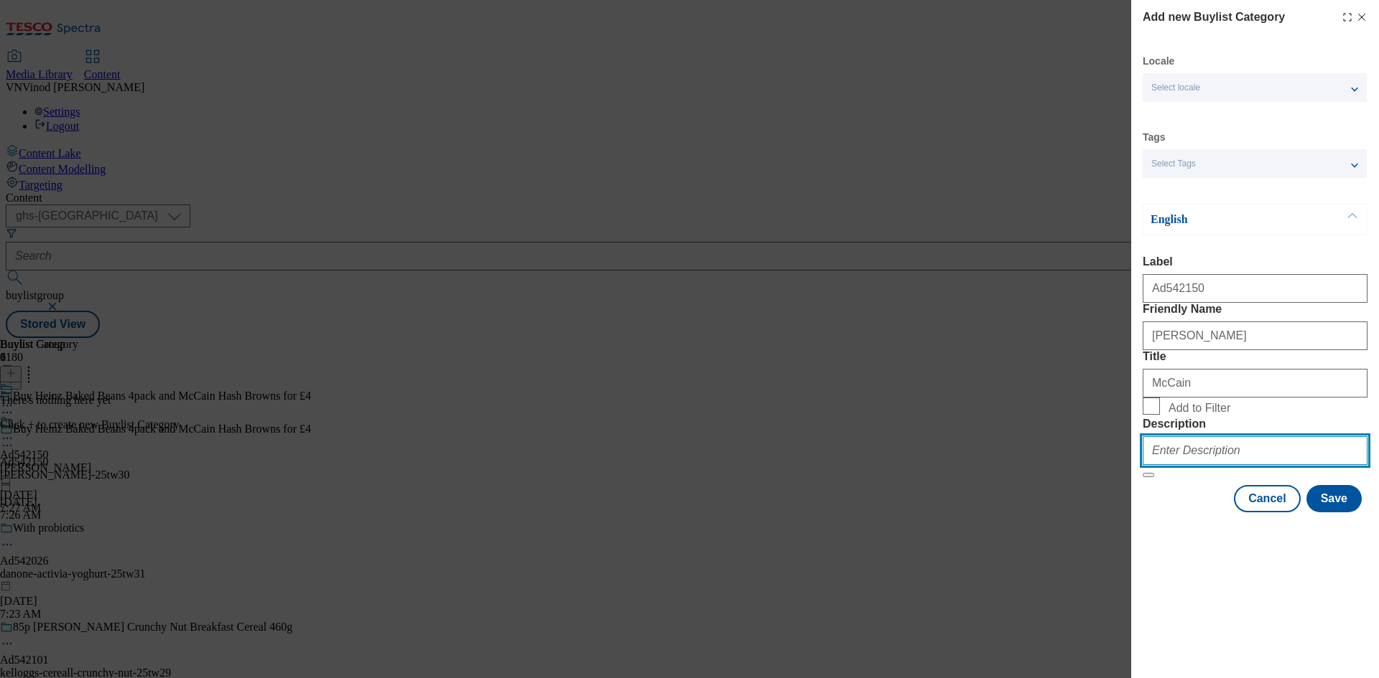
click at [1239, 465] on input "Description" at bounding box center [1254, 451] width 225 height 29
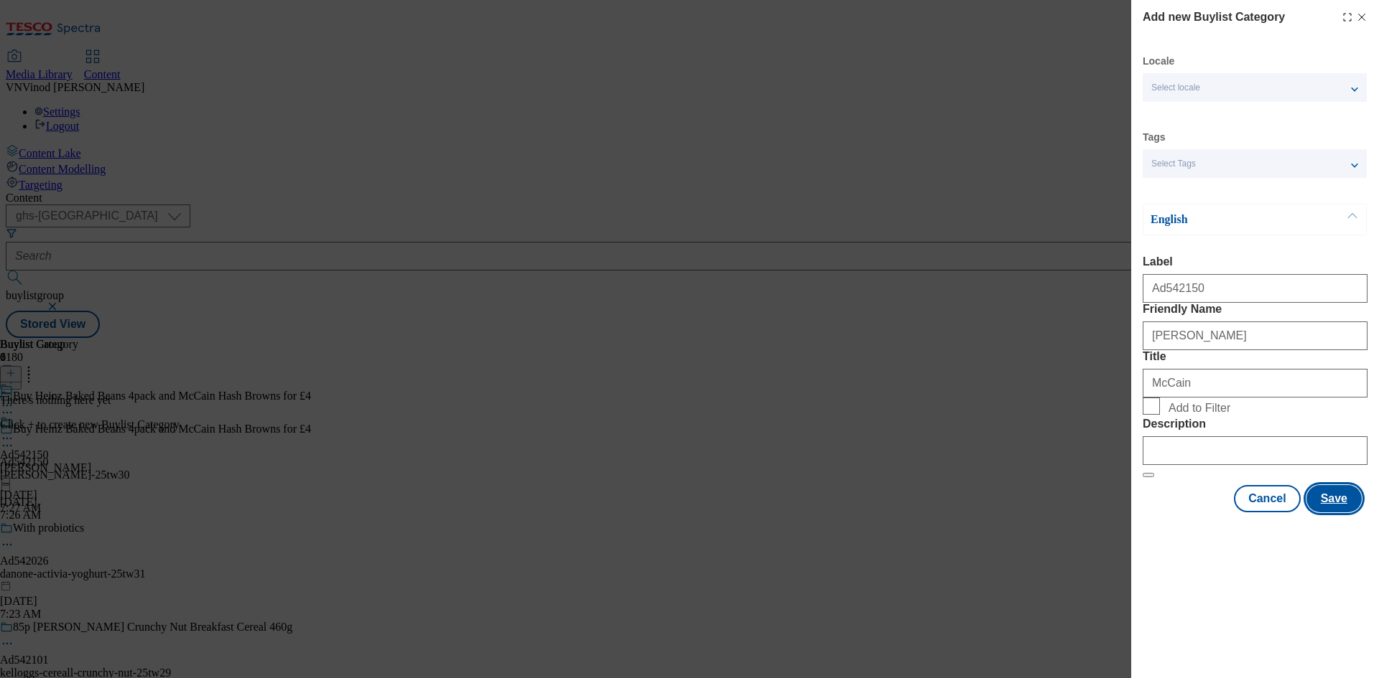
click at [1338, 513] on button "Save" at bounding box center [1333, 498] width 55 height 27
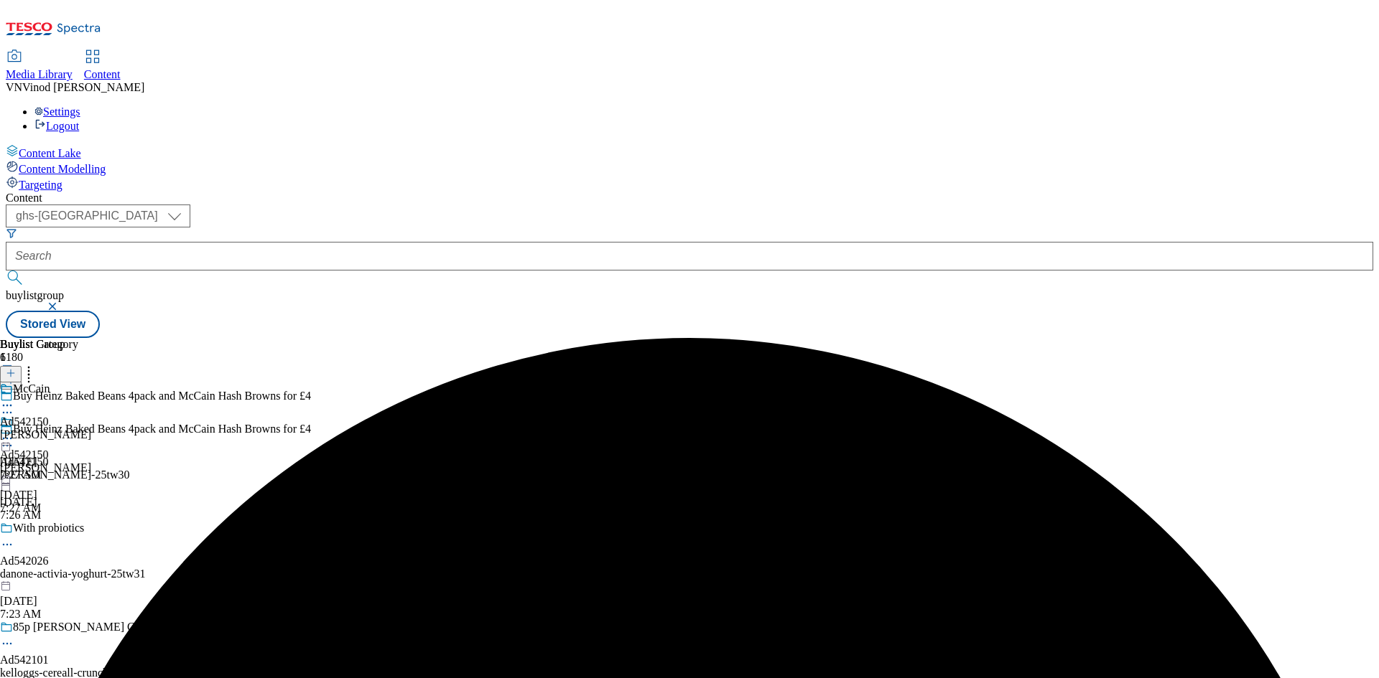
click at [91, 429] on div "mccain-heinz" at bounding box center [45, 435] width 91 height 13
click at [14, 432] on icon at bounding box center [7, 439] width 14 height 14
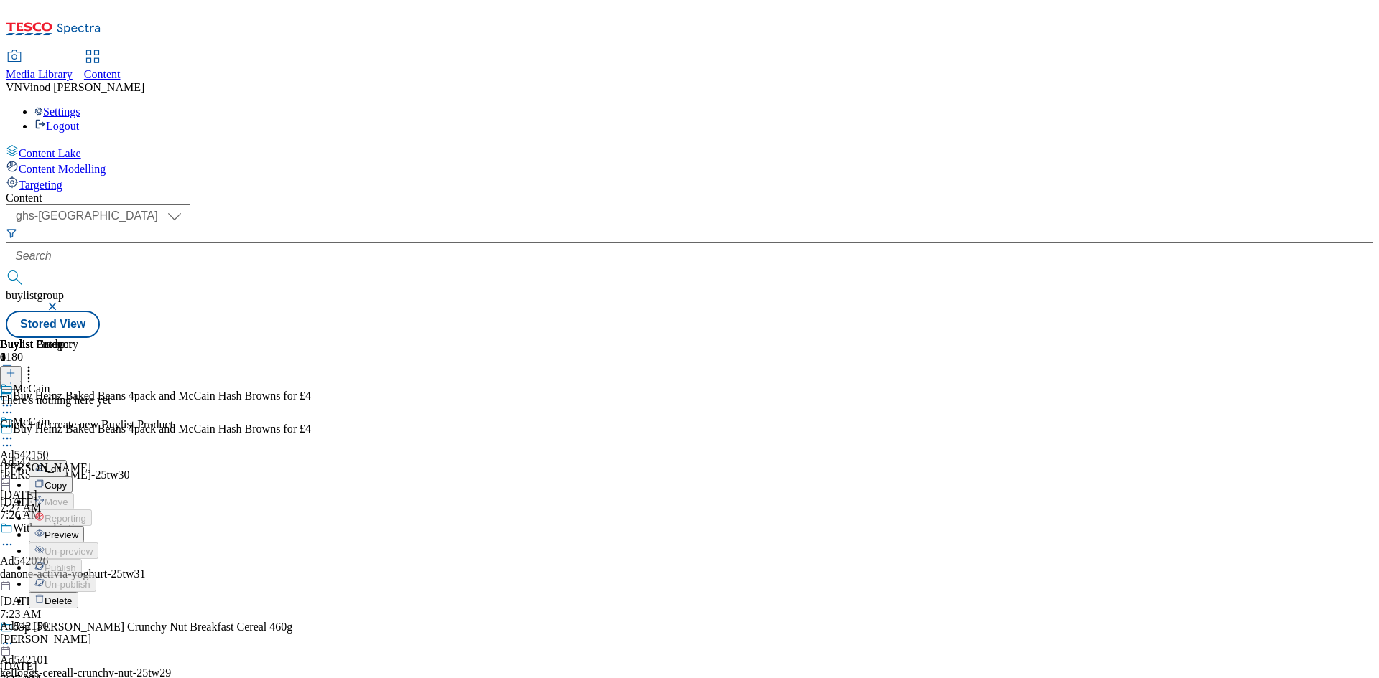
click at [78, 530] on span "Preview" at bounding box center [62, 535] width 34 height 11
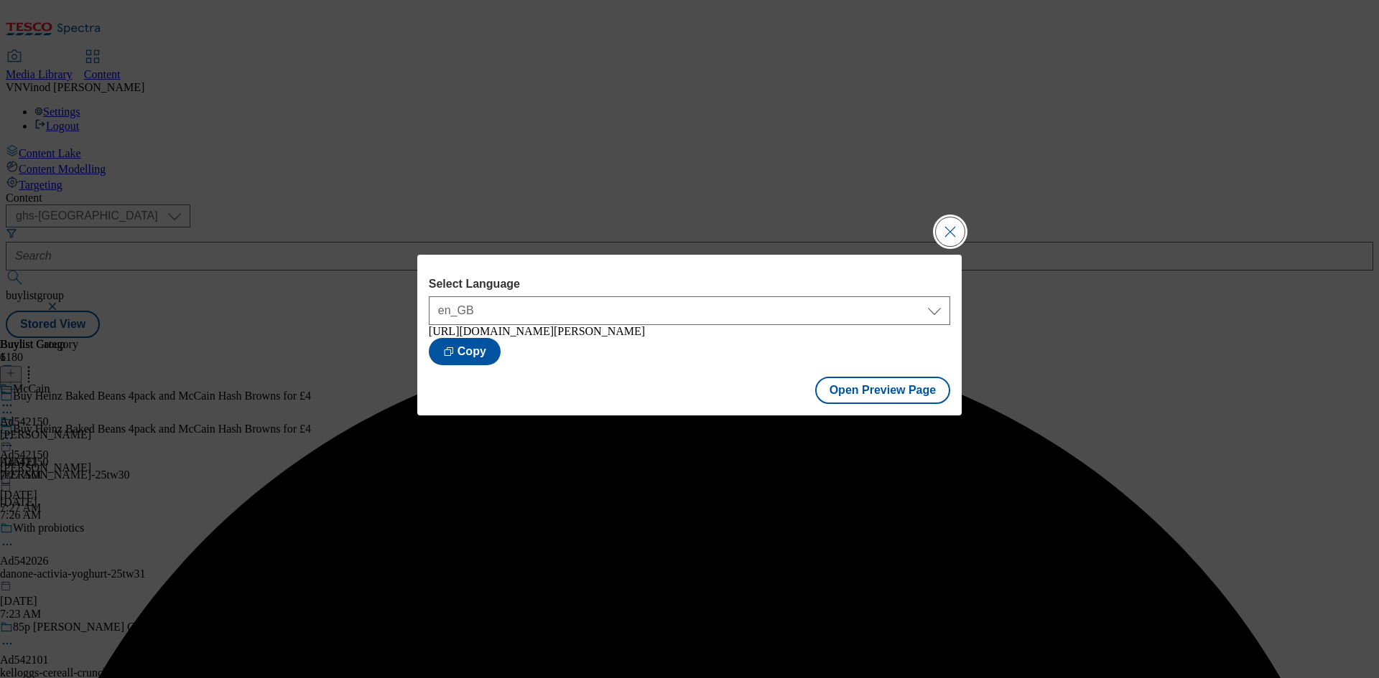
click at [954, 226] on button "Close Modal" at bounding box center [950, 232] width 29 height 29
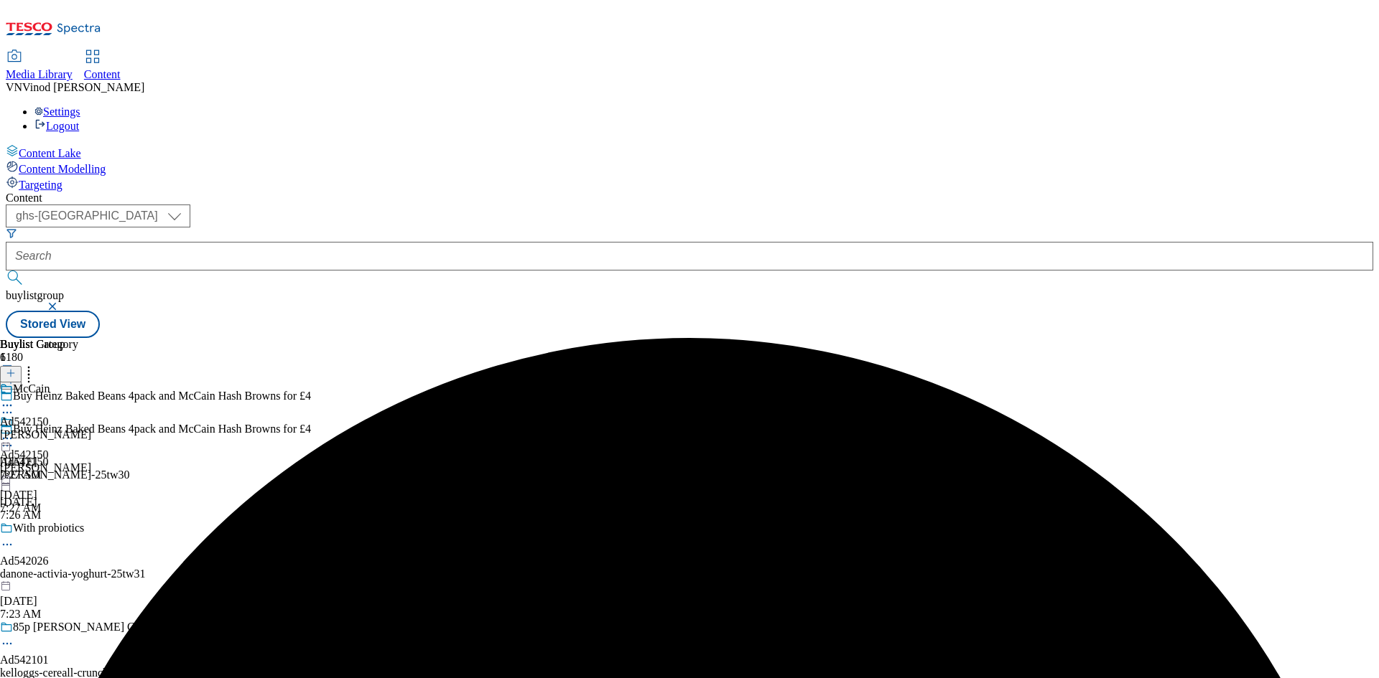
click at [1142, 338] on div "Buylist Group 6180 Buy Heinz Baked Beans 4pack and McCain Hash Browns for £4 Bu…" at bounding box center [689, 338] width 1367 height 0
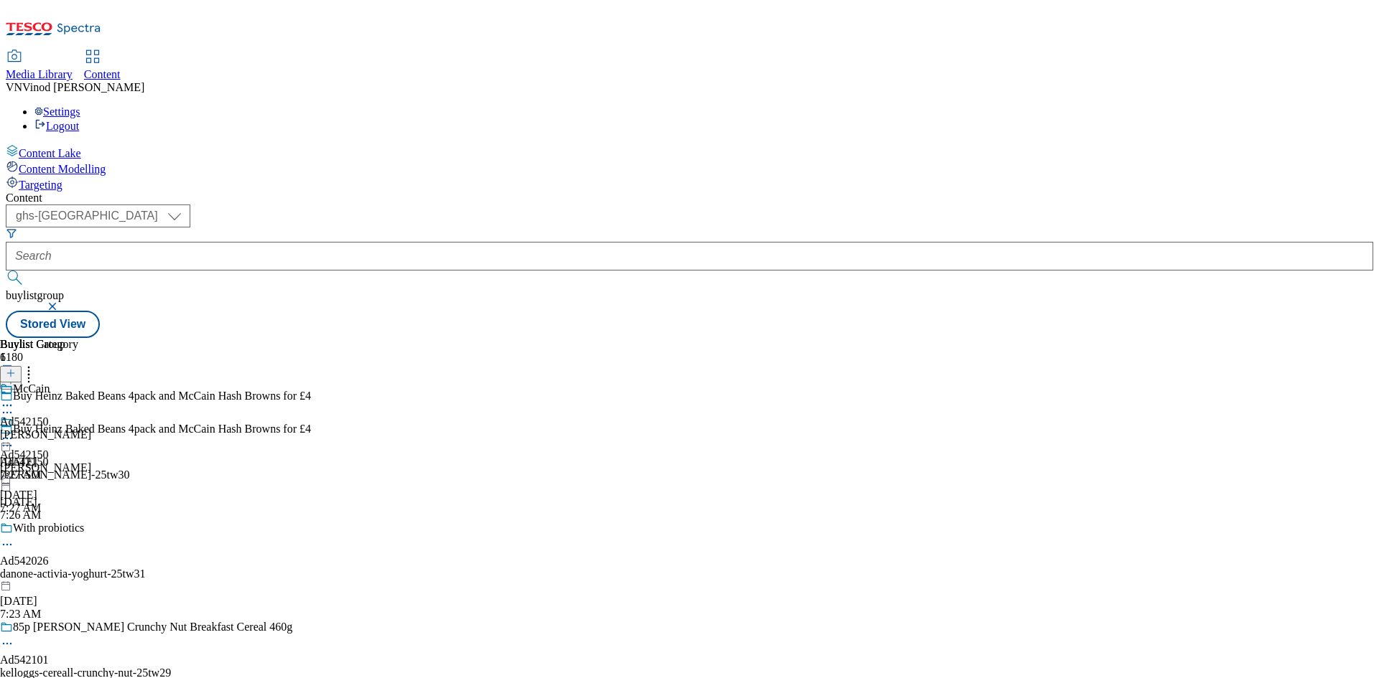
click at [91, 429] on div "mccain-heinz" at bounding box center [45, 435] width 91 height 13
click at [16, 368] on icon at bounding box center [11, 373] width 10 height 10
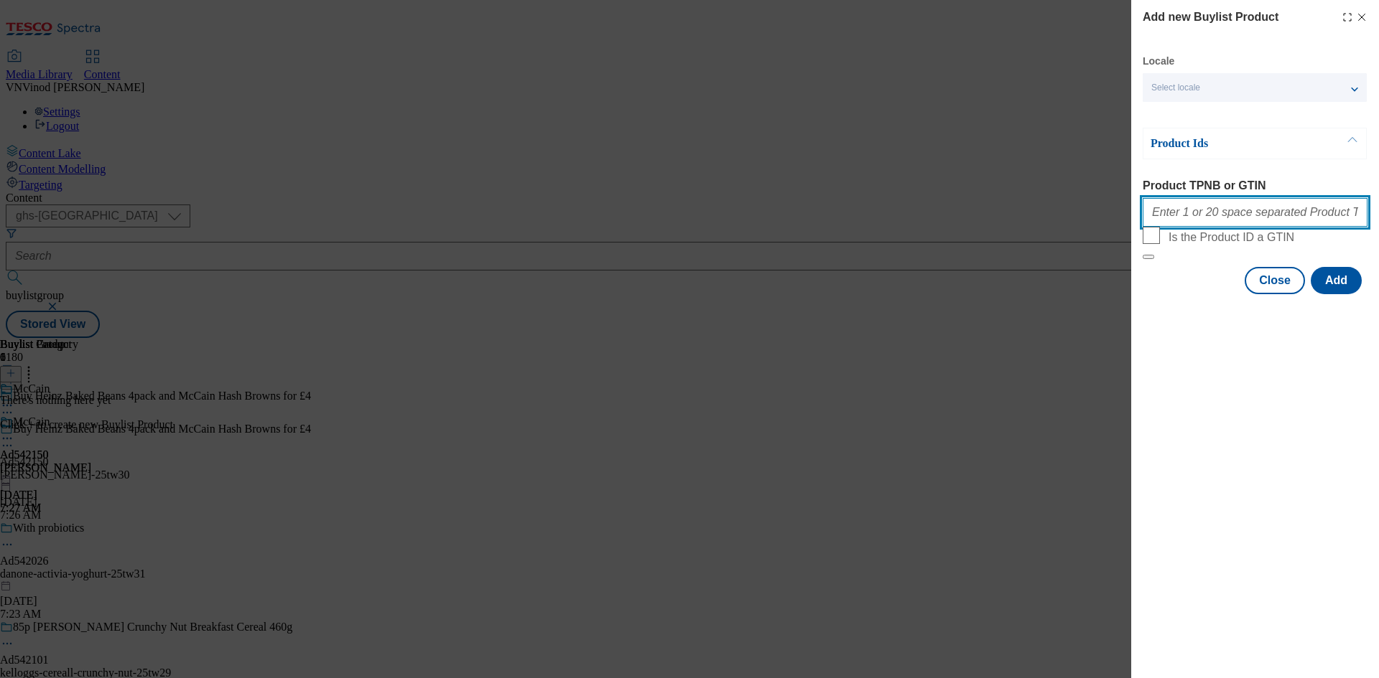
click at [1255, 215] on input "Product TPNB or GTIN" at bounding box center [1254, 212] width 225 height 29
paste input "92201613 92486845 54844877"
type input "92201613 92486845 54844877"
click at [1142, 255] on button "Modal" at bounding box center [1147, 257] width 11 height 4
click at [1345, 294] on button "Add" at bounding box center [1335, 280] width 51 height 27
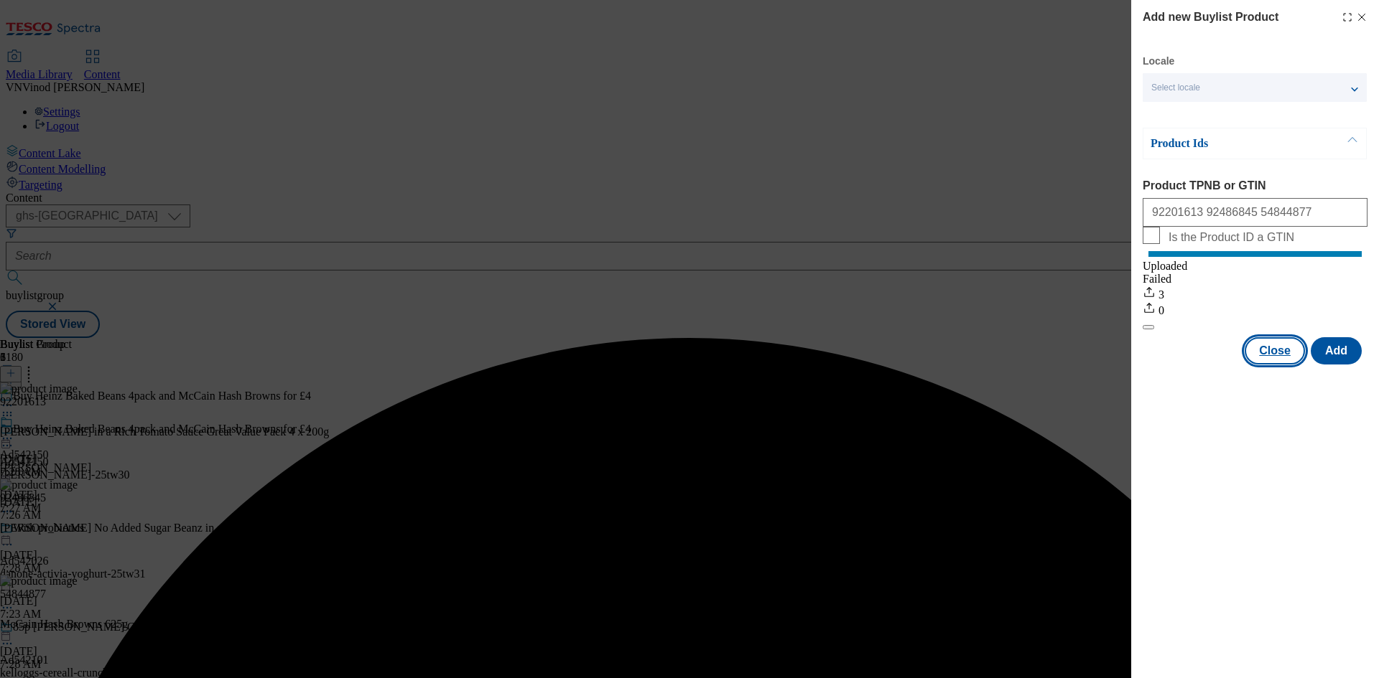
click at [1277, 365] on button "Close" at bounding box center [1274, 350] width 60 height 27
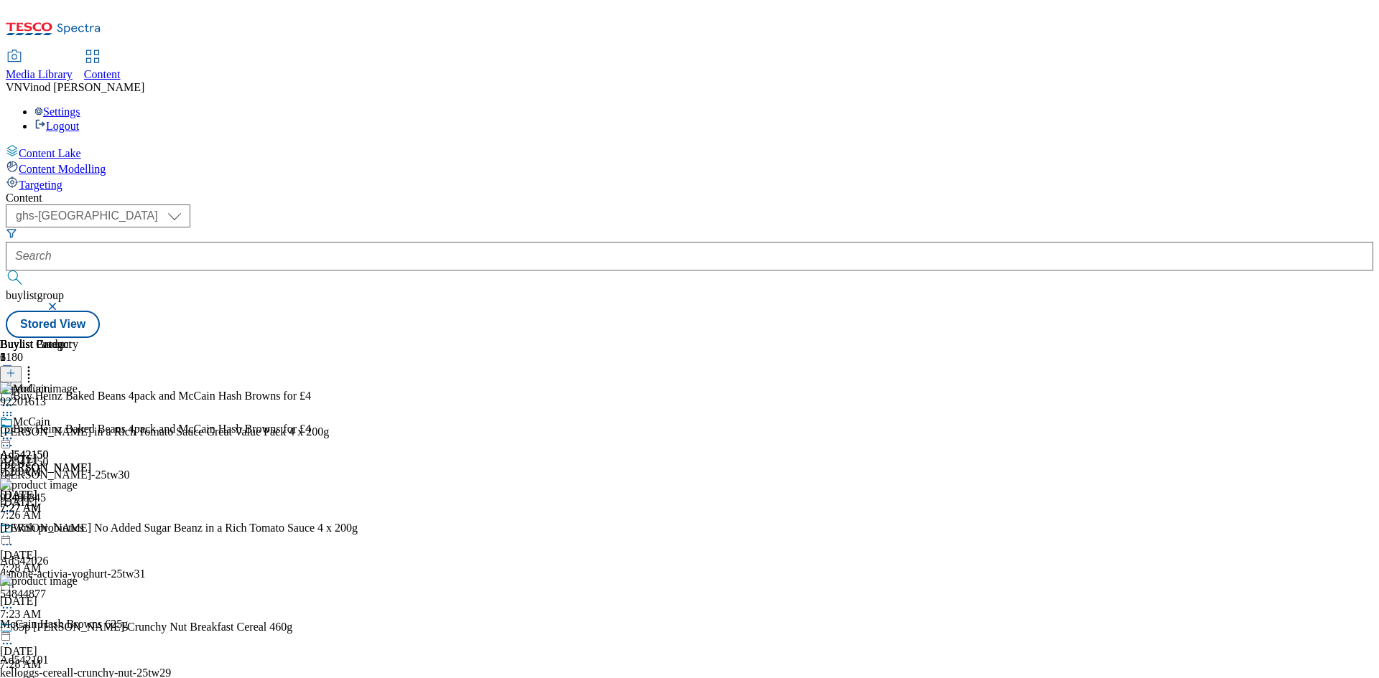
click at [14, 439] on icon at bounding box center [7, 446] width 14 height 14
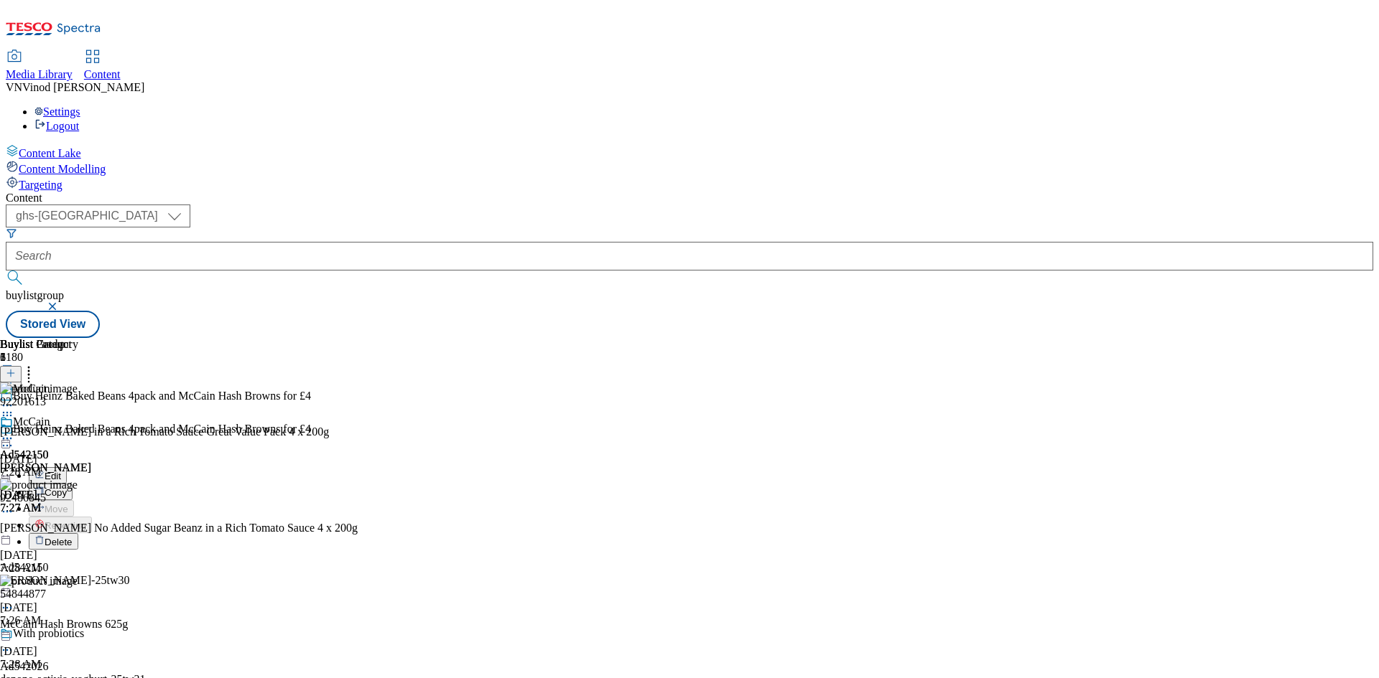
click at [61, 471] on span "Edit" at bounding box center [53, 476] width 17 height 11
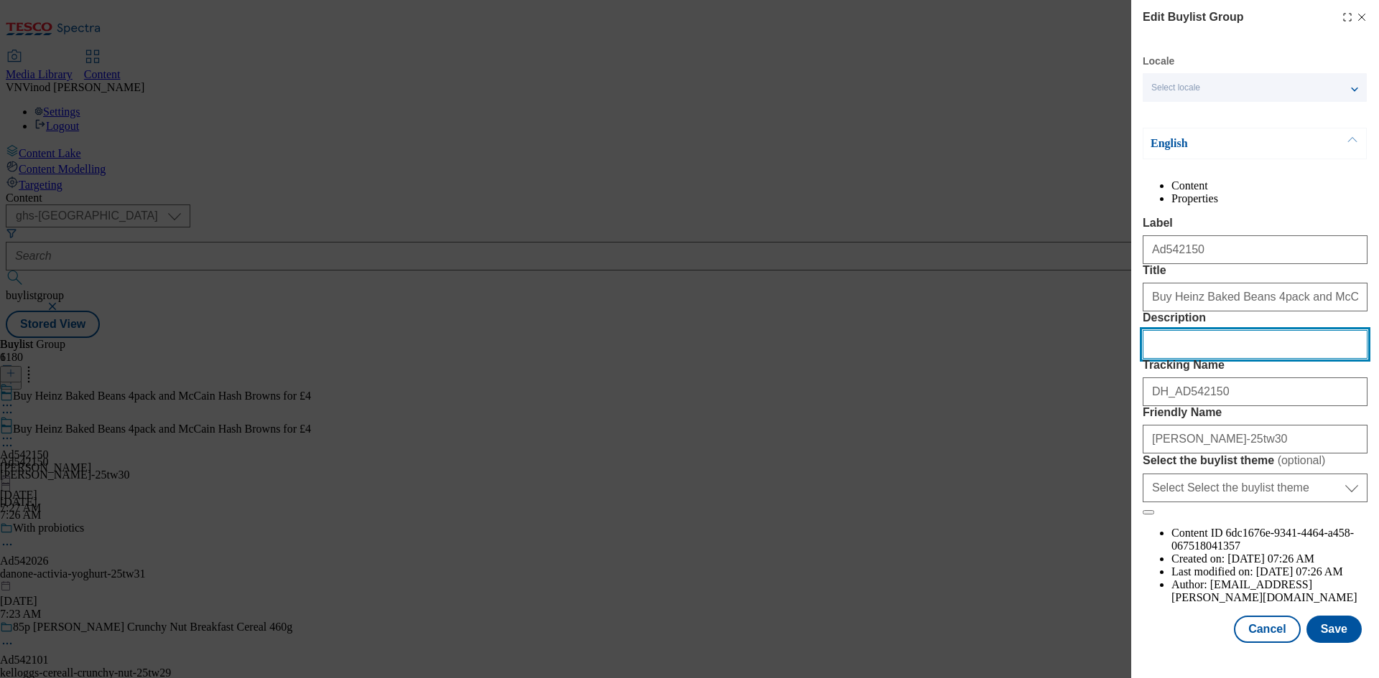
click at [1261, 359] on input "Description" at bounding box center [1254, 344] width 225 height 29
paste input "Heinz Beanz in a Rich Tomato Sauce Great Value Pack 4 x 200g"
type input "Heinz Beanz in a Rich Tomato Sauce Great Value Pack 4 x 200g"
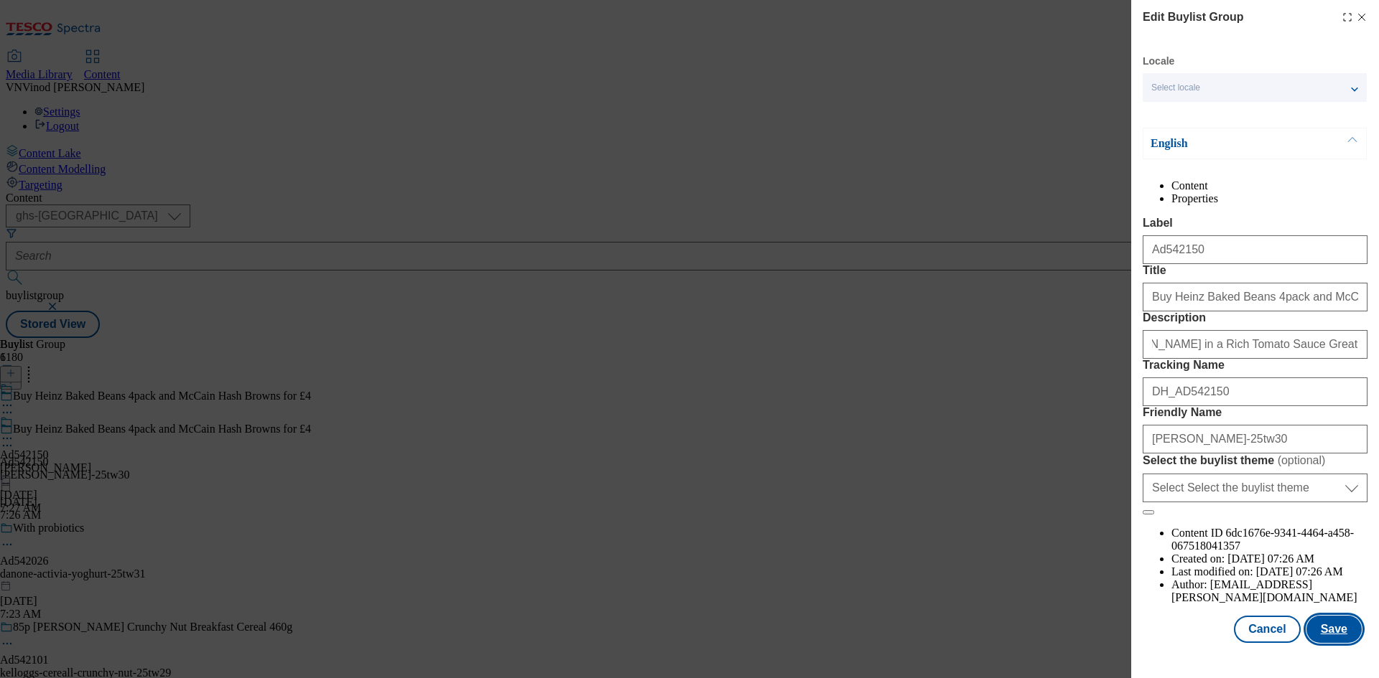
click at [1325, 638] on button "Save" at bounding box center [1333, 629] width 55 height 27
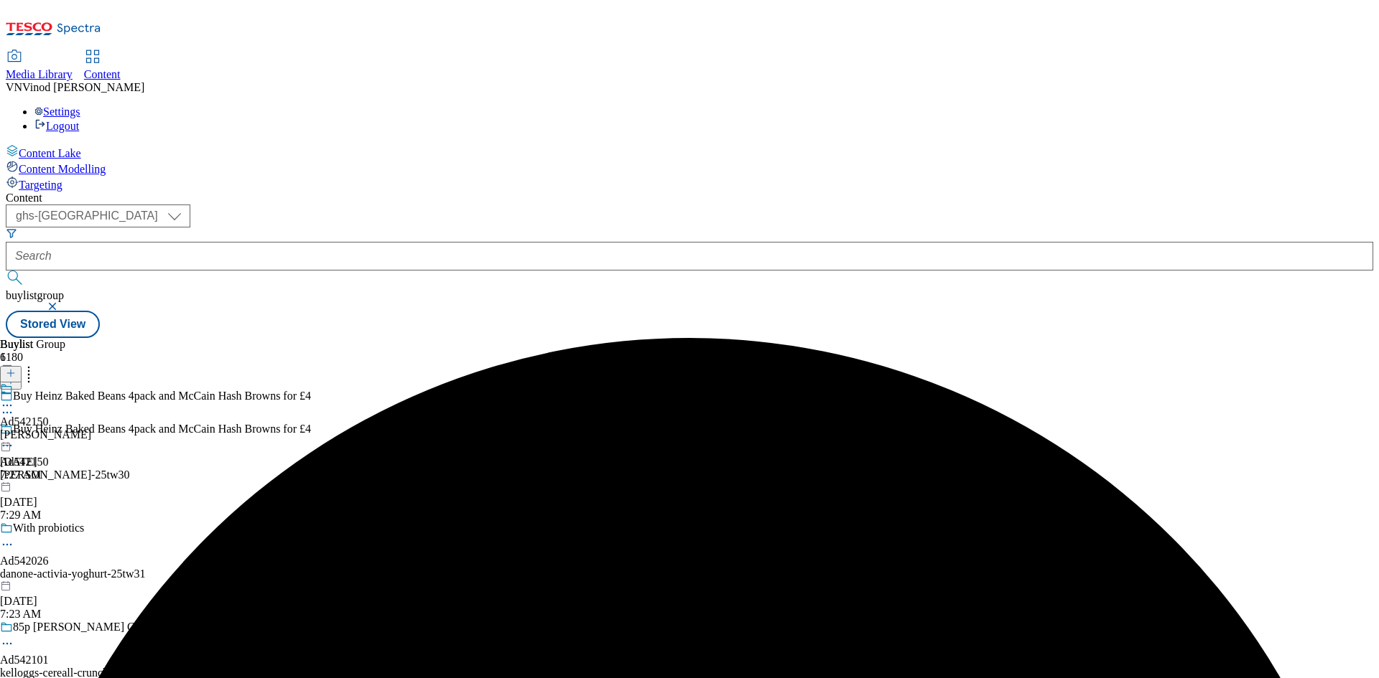
click at [14, 398] on icon at bounding box center [7, 405] width 14 height 14
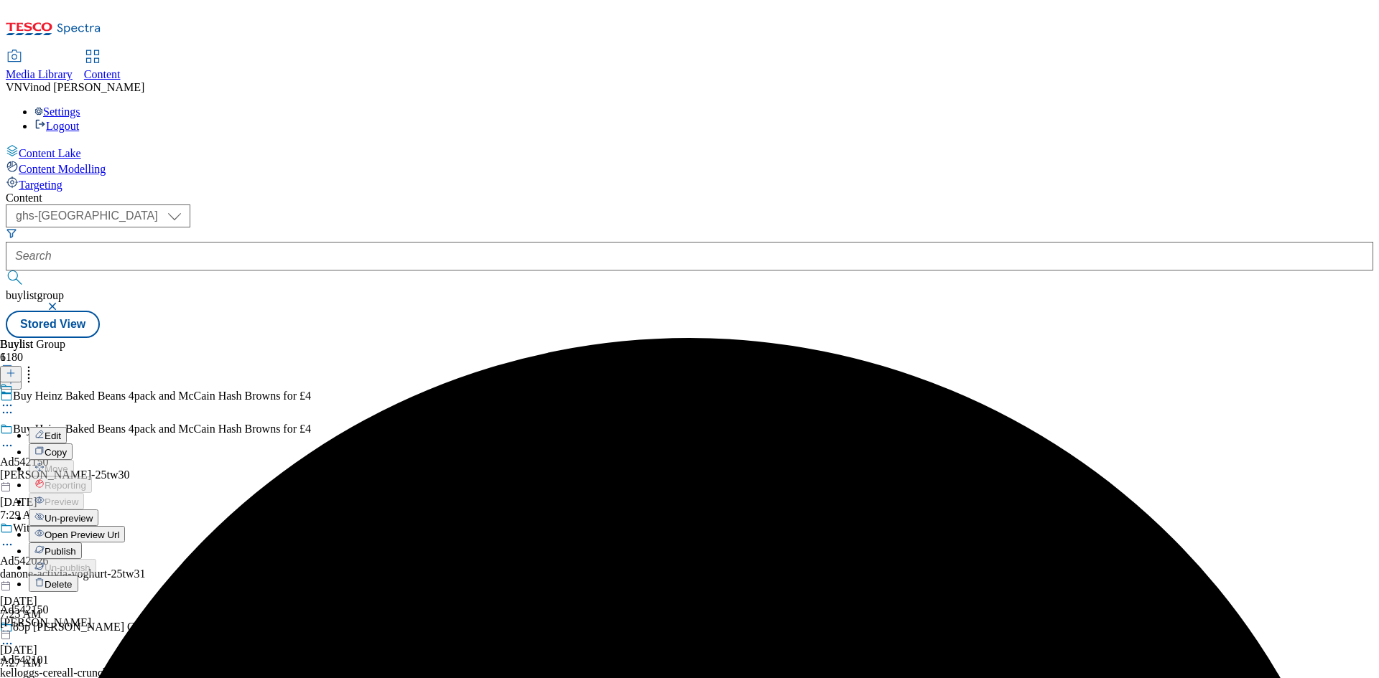
click at [61, 431] on span "Edit" at bounding box center [53, 436] width 17 height 11
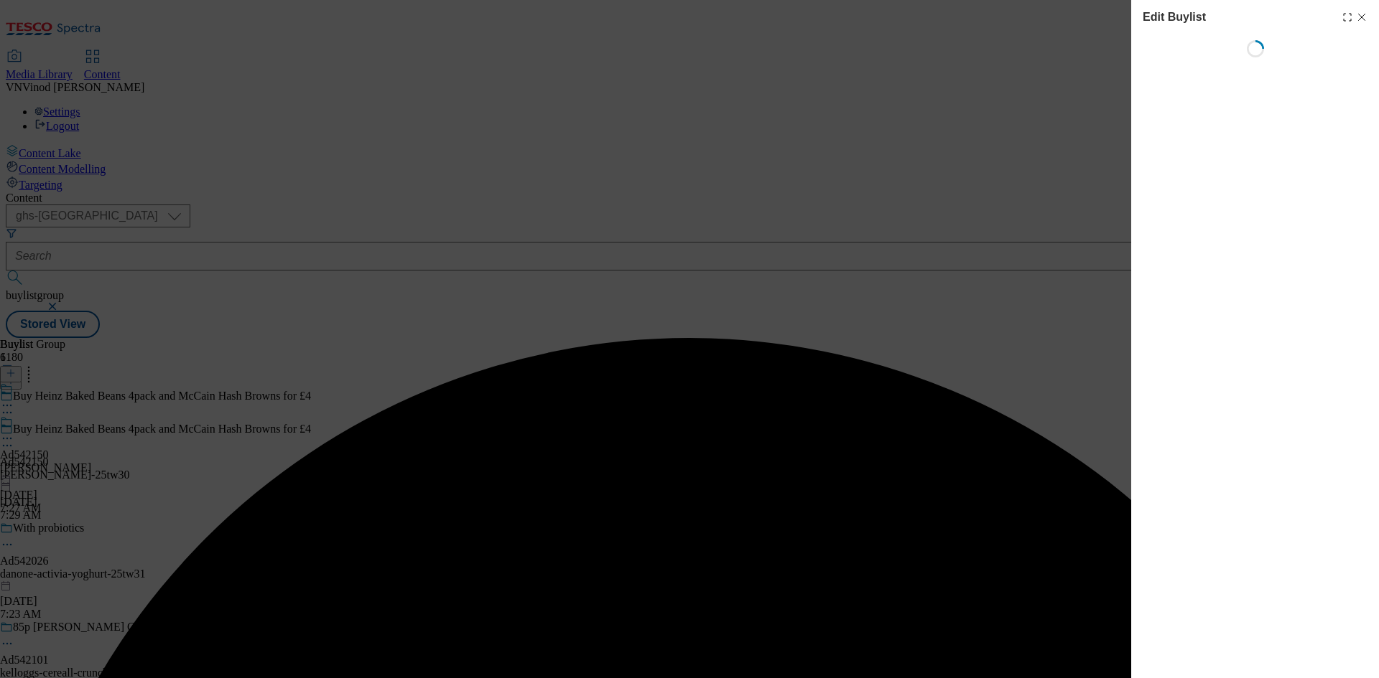
select select "tactical"
select select "supplier funded short term 1-3 weeks"
select select "dunnhumby"
select select "Banner"
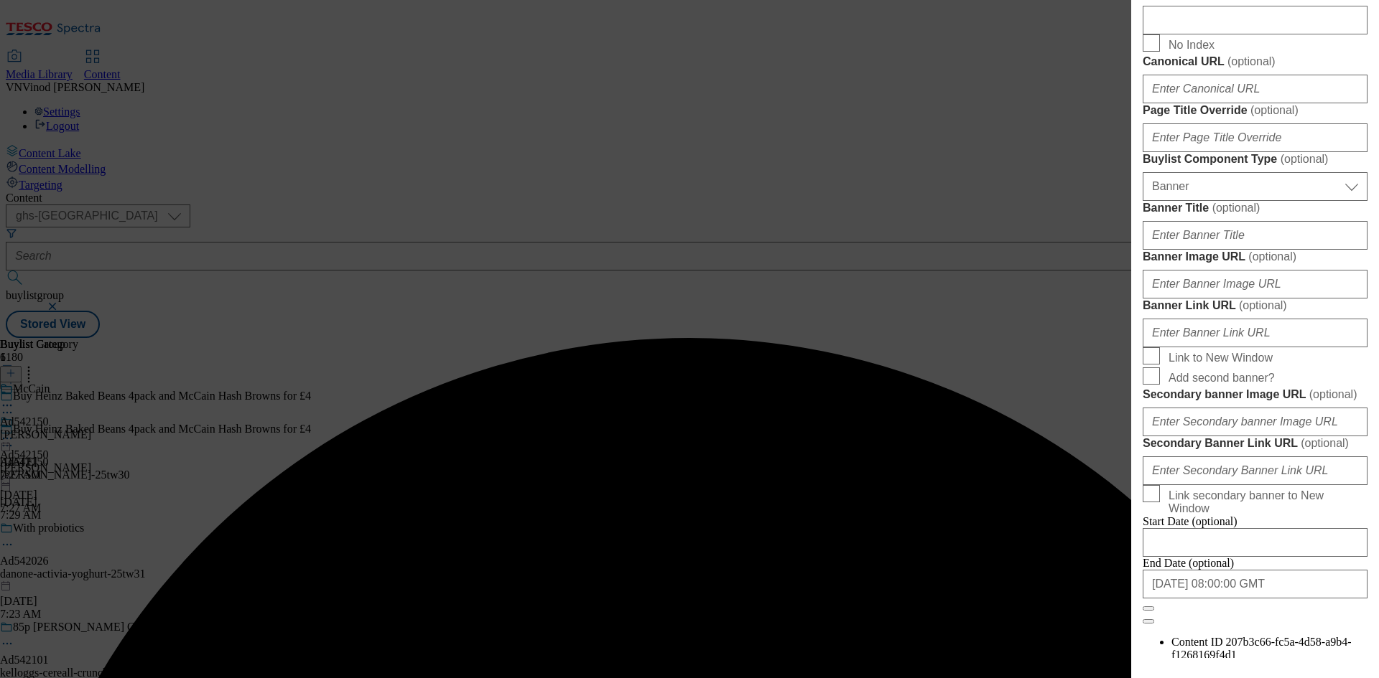
scroll to position [933, 0]
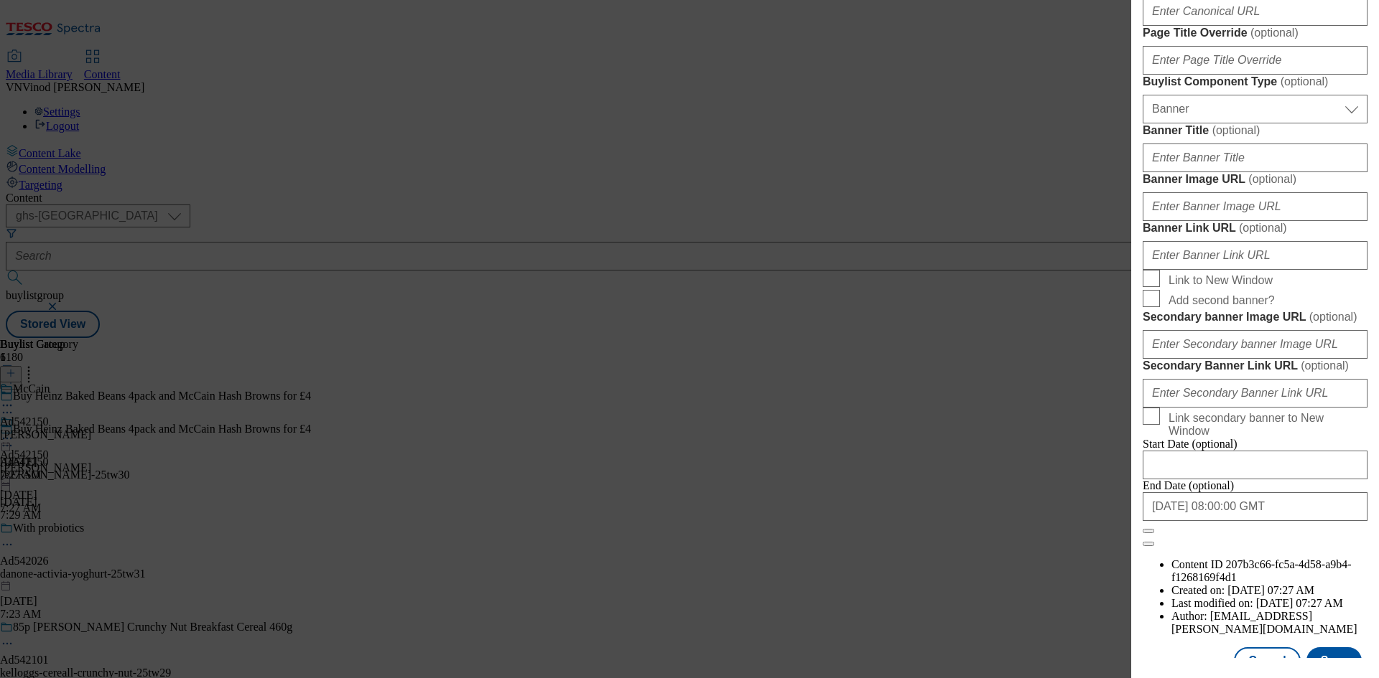
paste input "Heinz Beanz in a Rich Tomato Sauce Great Value Pack 4 x 200g"
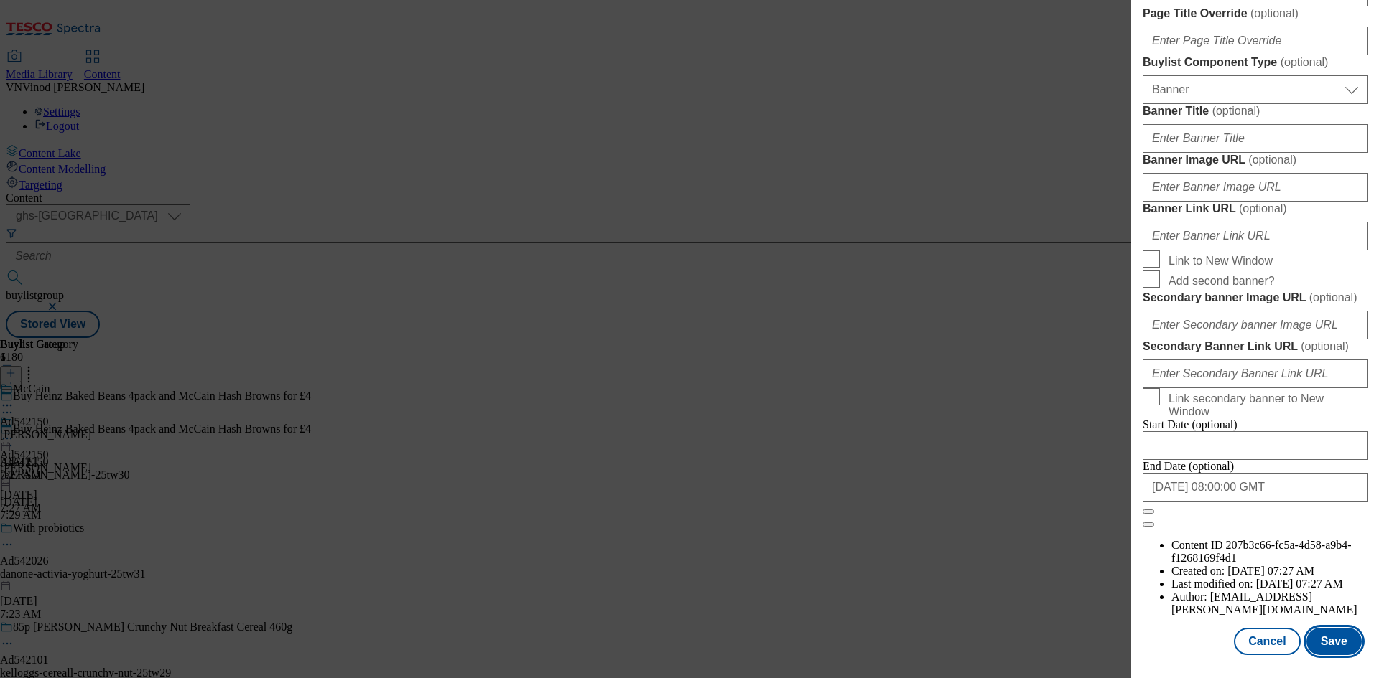
scroll to position [1486, 0]
type input "Heinz Beanz in a Rich Tomato Sauce Great Value Pack 4 x 200g"
click at [1332, 639] on button "Save" at bounding box center [1333, 641] width 55 height 27
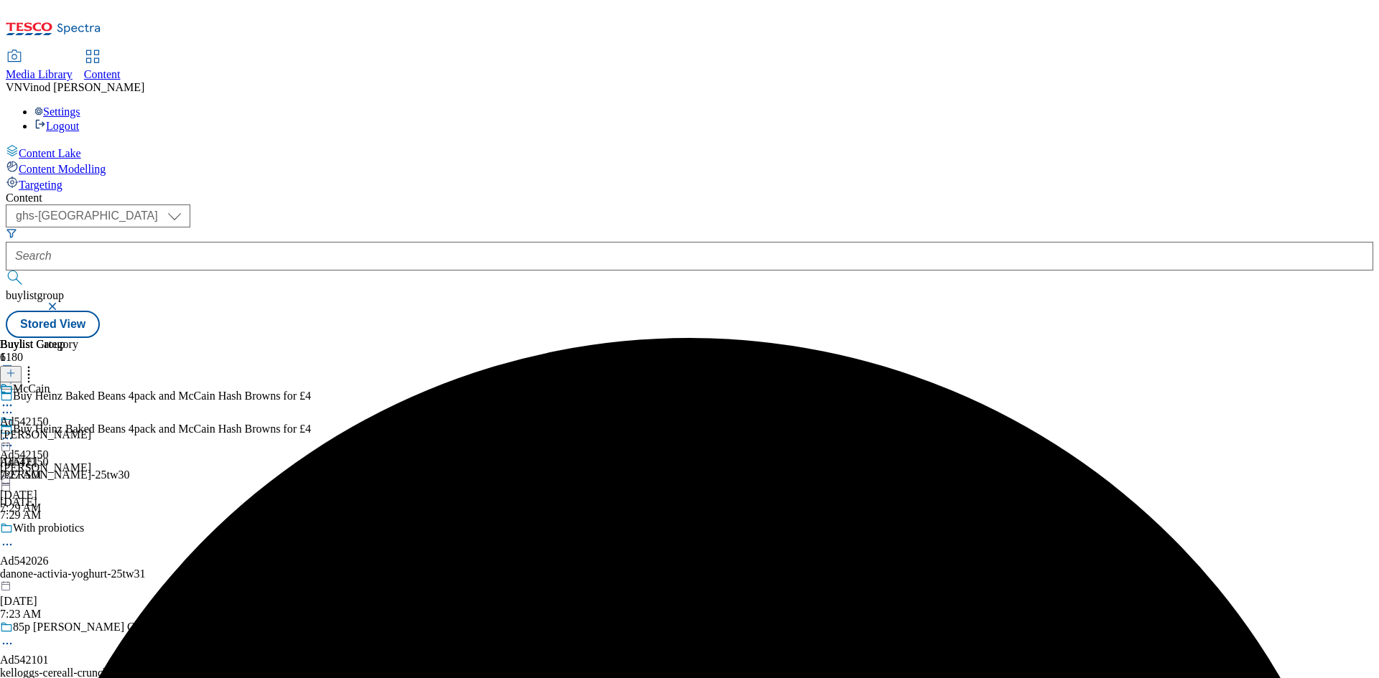
click at [14, 398] on icon at bounding box center [7, 405] width 14 height 14
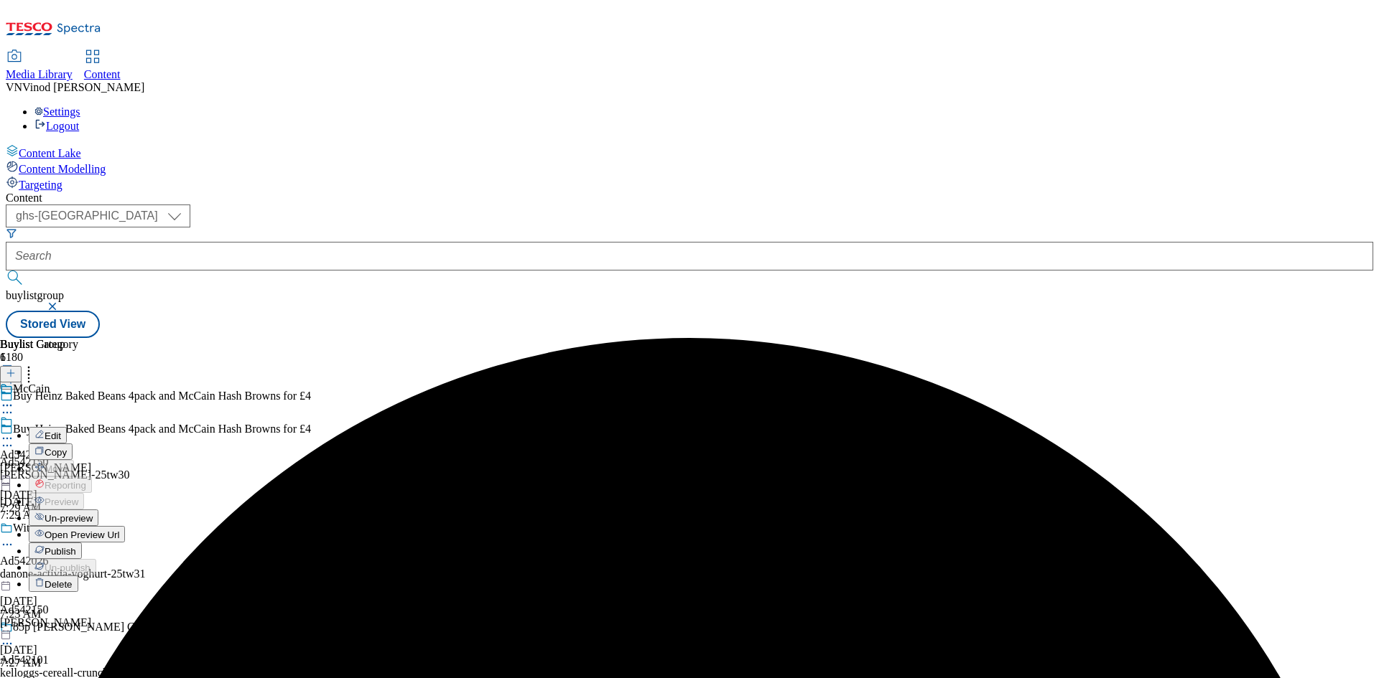
click at [61, 431] on span "Edit" at bounding box center [53, 436] width 17 height 11
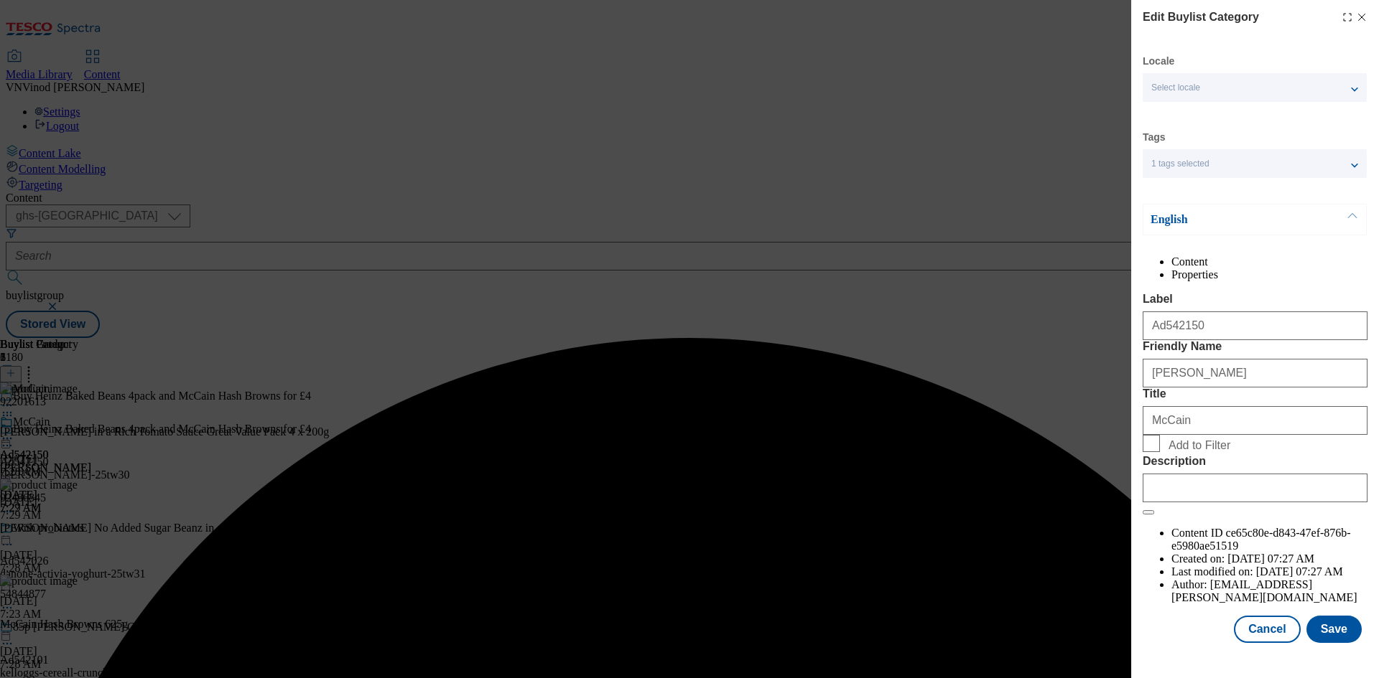
scroll to position [28, 0]
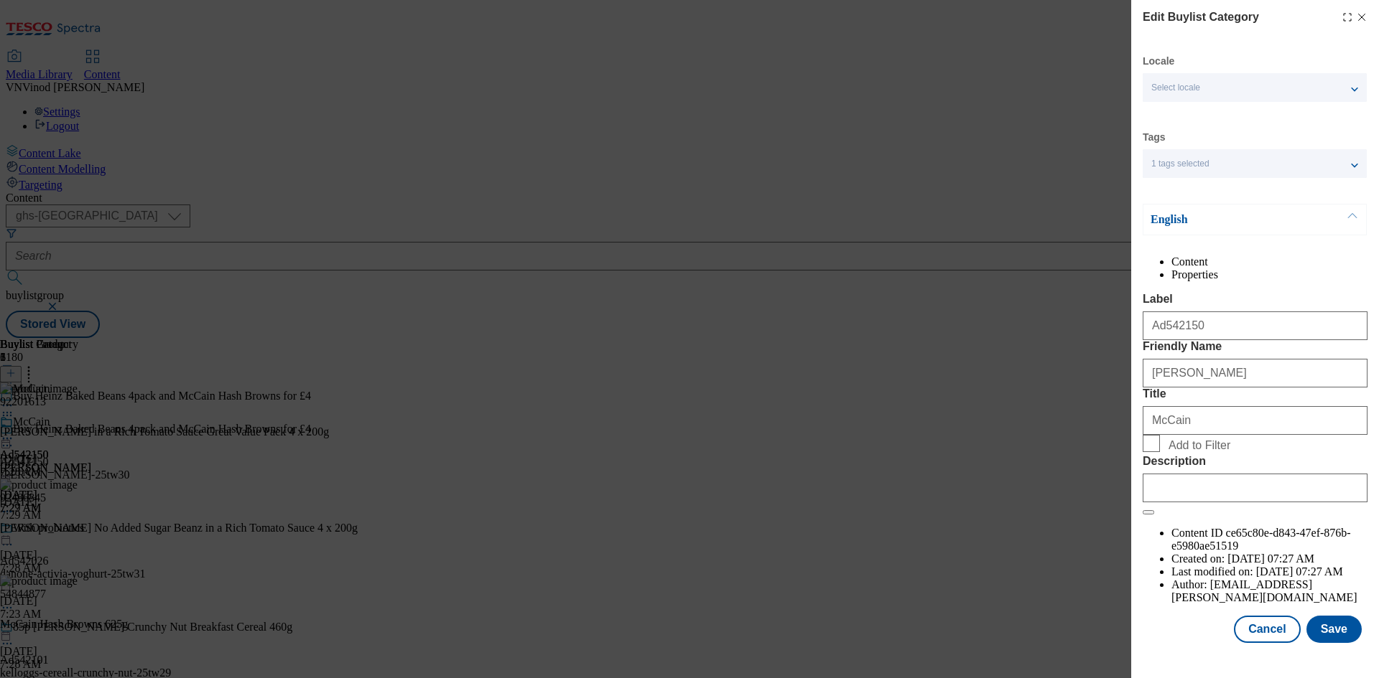
click at [1274, 503] on div "Modal" at bounding box center [1254, 485] width 225 height 34
click at [1280, 503] on input "Description" at bounding box center [1254, 488] width 225 height 29
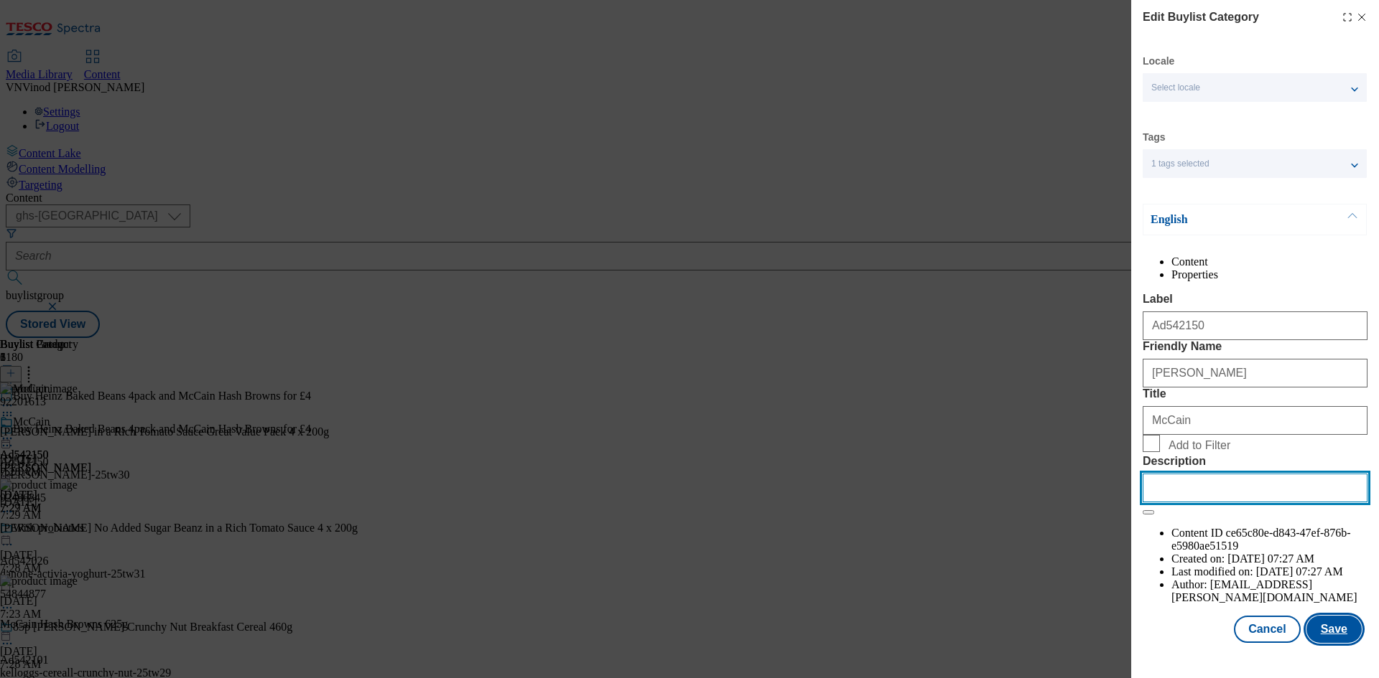
paste input "Heinz Beanz in a Rich Tomato Sauce Great Value Pack 4 x 200g"
type input "Heinz Beanz in a Rich Tomato Sauce Great Value Pack 4 x 200g"
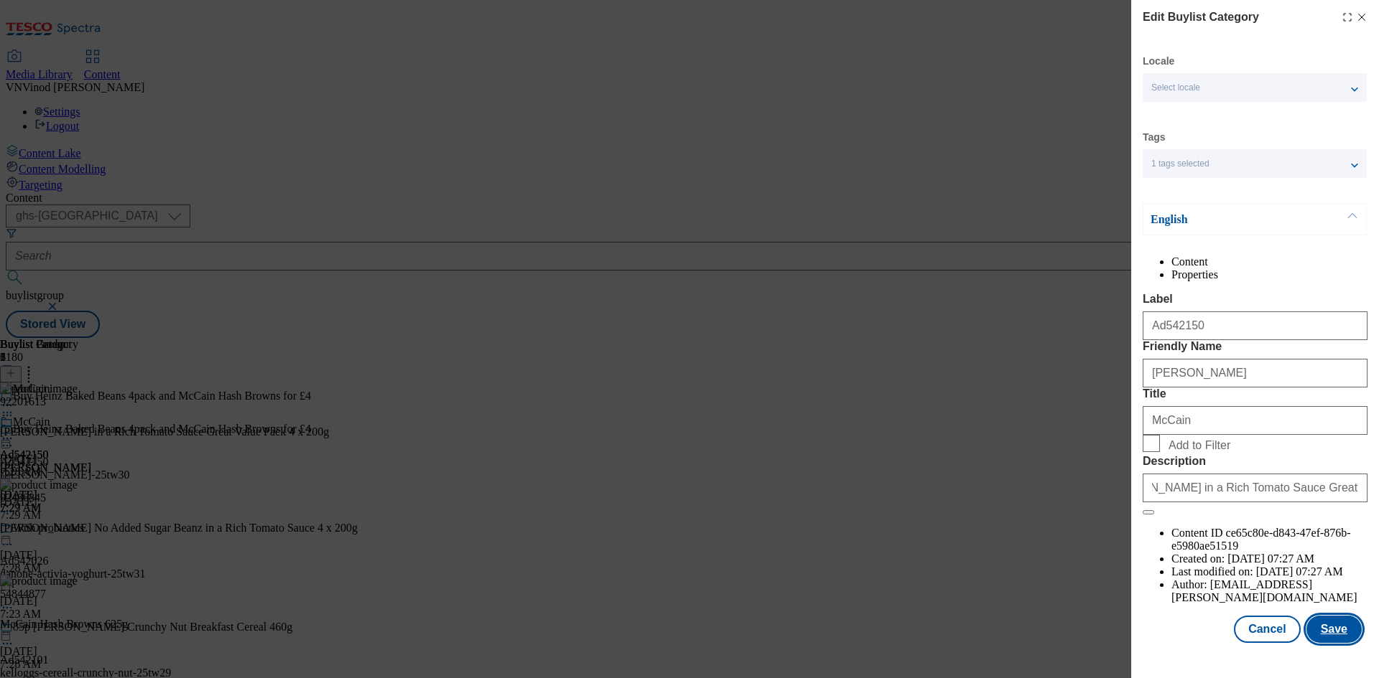
click at [1337, 639] on button "Save" at bounding box center [1333, 629] width 55 height 27
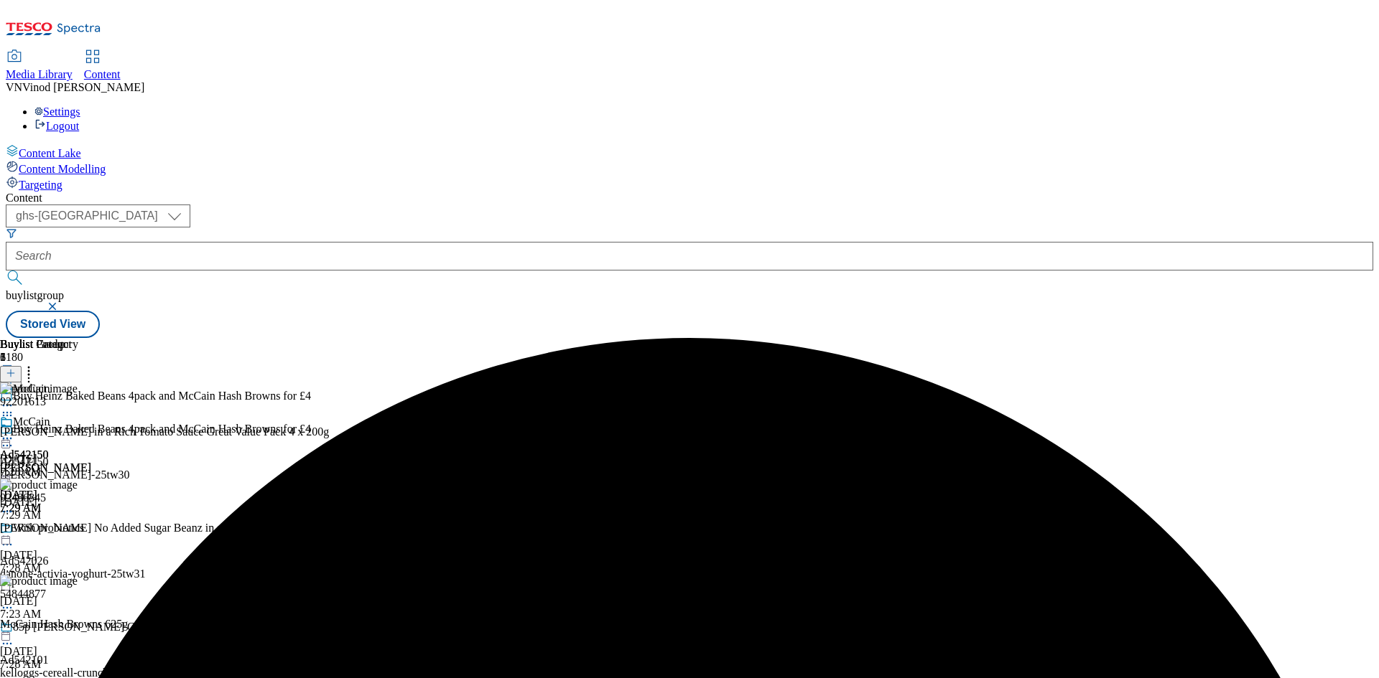
click at [14, 432] on icon at bounding box center [7, 439] width 14 height 14
click at [78, 530] on span "Preview" at bounding box center [62, 535] width 34 height 11
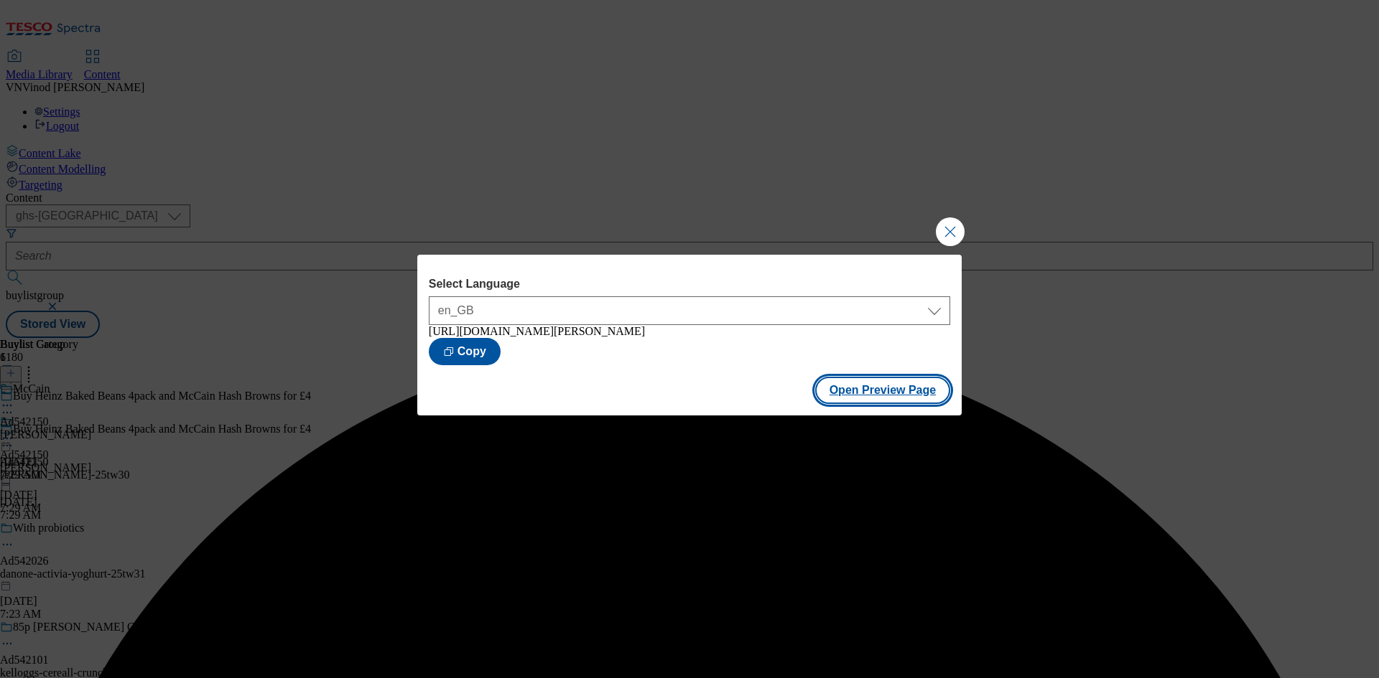
click at [880, 394] on button "Open Preview Page" at bounding box center [883, 390] width 136 height 27
click at [952, 223] on button "Close Modal" at bounding box center [950, 232] width 29 height 29
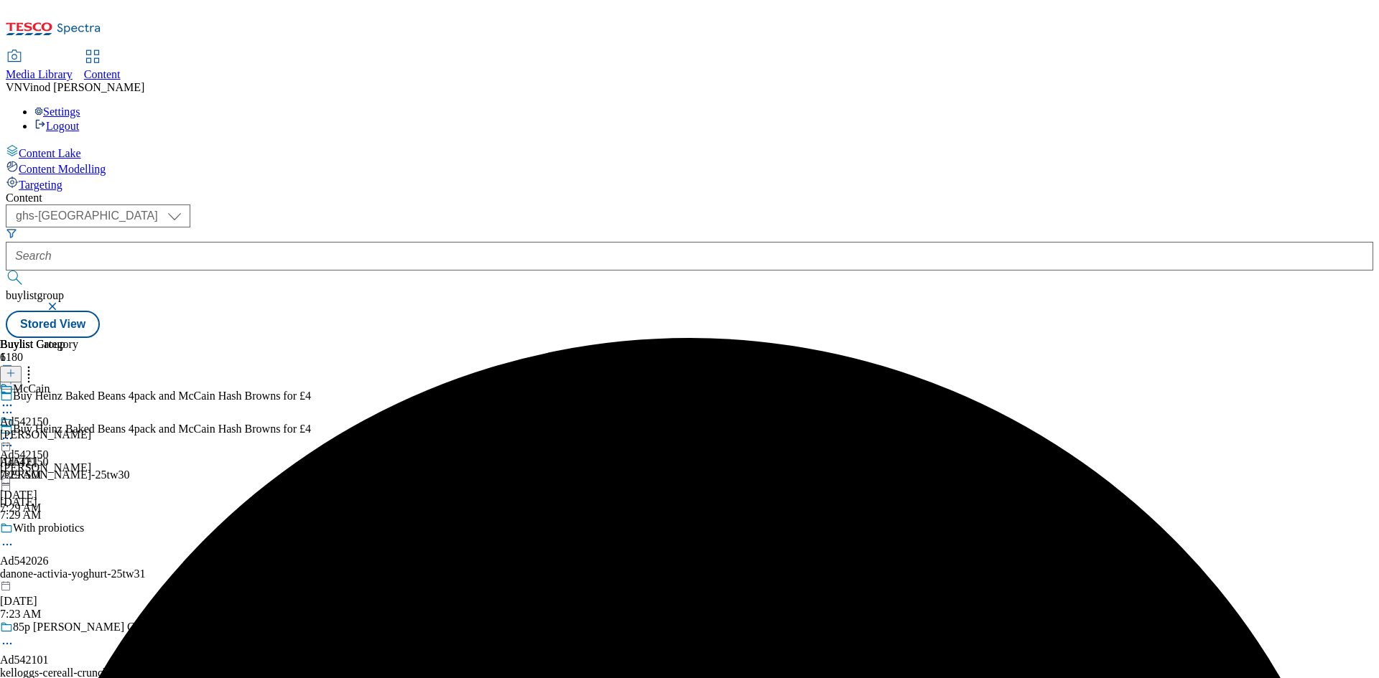
click at [14, 432] on icon at bounding box center [7, 439] width 14 height 14
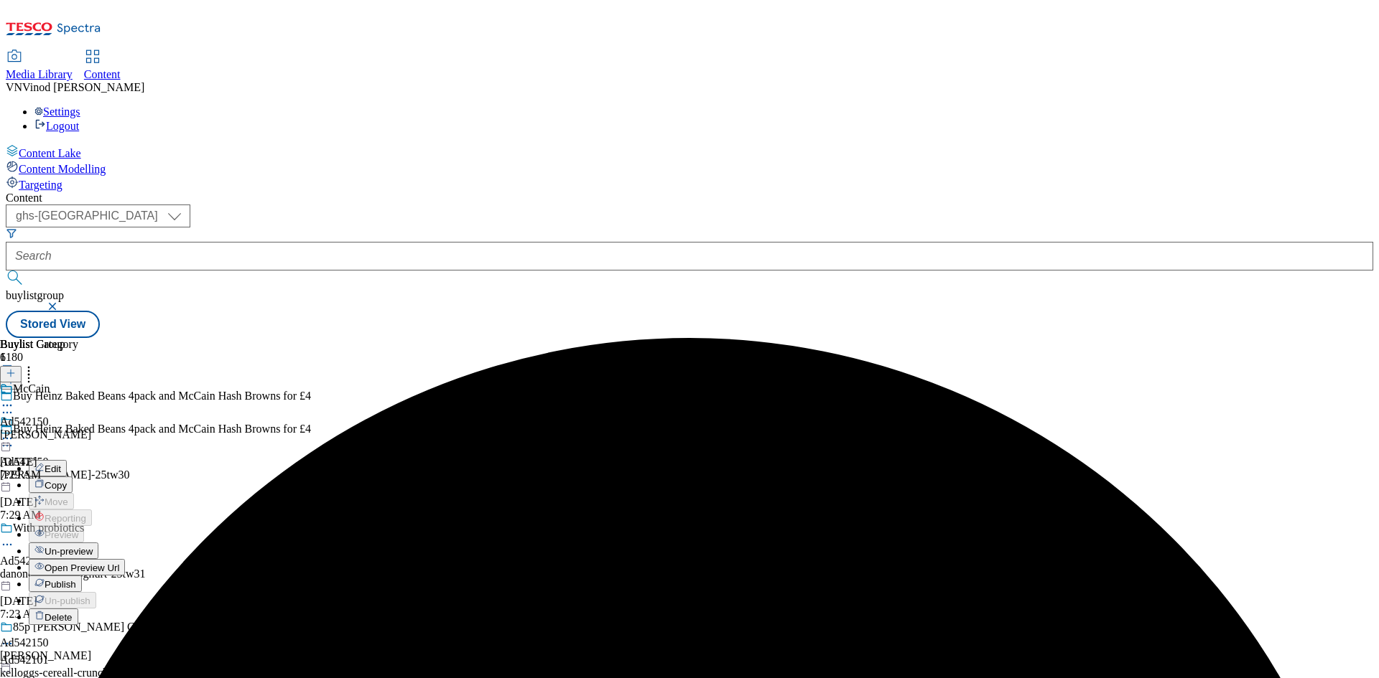
click at [76, 579] on span "Publish" at bounding box center [61, 584] width 32 height 11
